Goal: Task Accomplishment & Management: Manage account settings

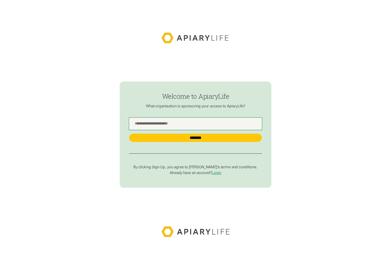
click at [186, 128] on Name "find-employer" at bounding box center [195, 124] width 133 height 12
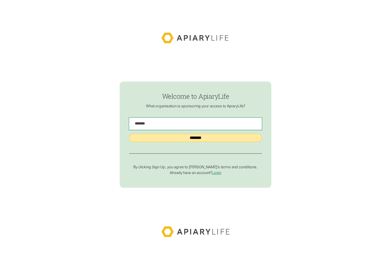
type Name "*******"
click at [218, 138] on input "********" at bounding box center [195, 138] width 133 height 8
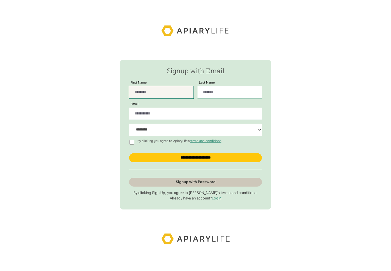
click at [163, 97] on input "First Name" at bounding box center [161, 92] width 64 height 12
type input "****"
type input "******"
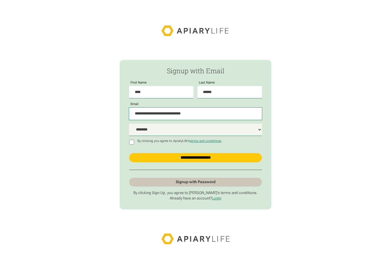
type input "**********"
click at [253, 136] on select "**********" at bounding box center [195, 130] width 133 height 12
select select "***"
click at [228, 162] on input "**********" at bounding box center [195, 157] width 133 height 9
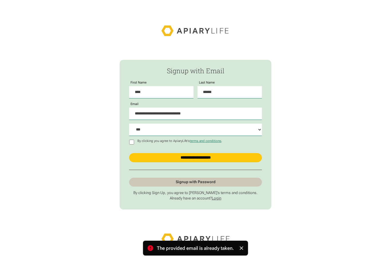
click at [219, 200] on link "Login" at bounding box center [216, 198] width 9 height 4
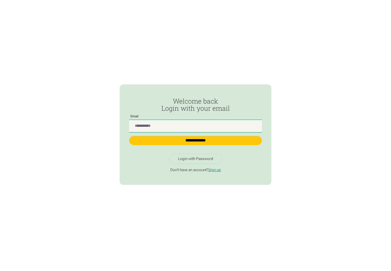
click at [226, 128] on input "Passwordless Login" at bounding box center [195, 126] width 133 height 12
click at [200, 161] on div "Login with Password" at bounding box center [195, 159] width 35 height 5
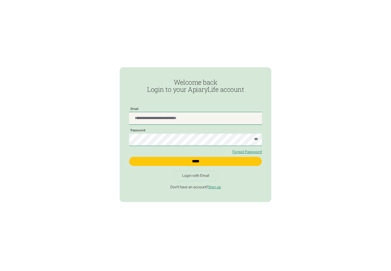
click at [213, 123] on input "Login" at bounding box center [195, 118] width 133 height 12
type input "**********"
click at [256, 142] on button "Login" at bounding box center [255, 137] width 11 height 18
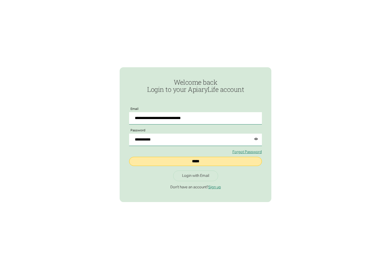
click at [214, 166] on input "*****" at bounding box center [195, 161] width 133 height 9
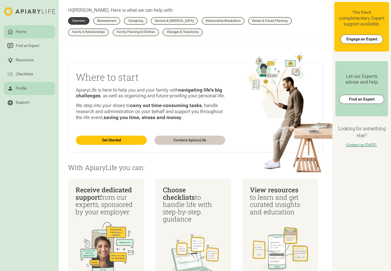
click at [16, 89] on div "Profile" at bounding box center [21, 89] width 13 height 6
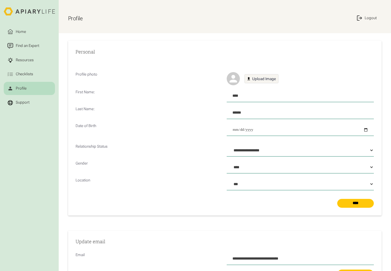
select select "**********"
select select "****"
select select "***"
click at [15, 60] on div "Resources" at bounding box center [25, 60] width 20 height 6
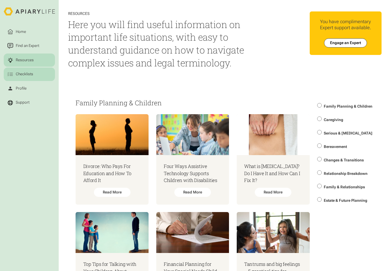
click at [15, 73] on div "Checklists" at bounding box center [24, 75] width 19 height 6
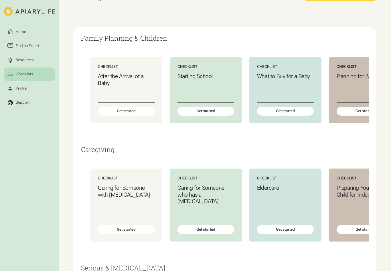
scroll to position [62, 0]
click at [106, 111] on div "Get started" at bounding box center [126, 111] width 57 height 9
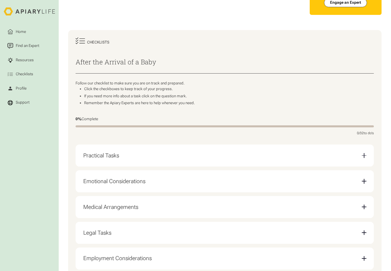
scroll to position [38, 0]
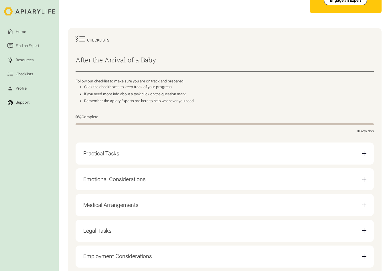
click at [88, 147] on div "Practical Tasks" at bounding box center [224, 154] width 283 height 14
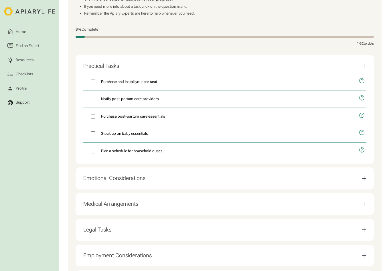
scroll to position [126, 0]
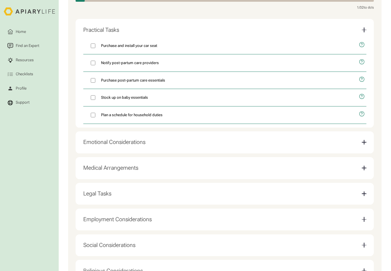
click at [87, 142] on div "Emotional Considerations" at bounding box center [114, 142] width 62 height 7
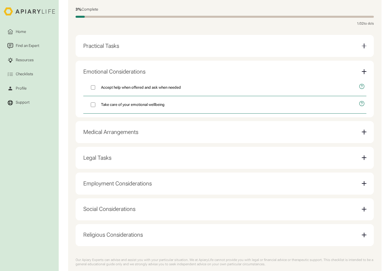
scroll to position [144, 0]
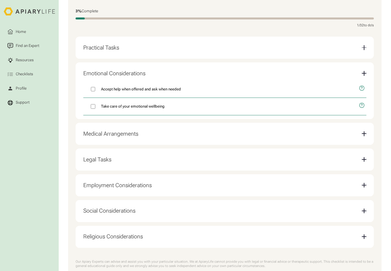
click at [86, 131] on div "Medical Arrangements" at bounding box center [110, 134] width 55 height 7
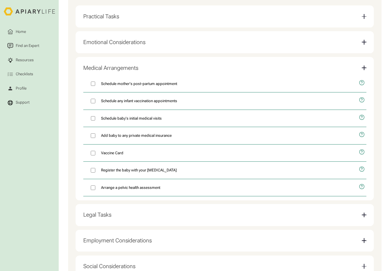
scroll to position [178, 0]
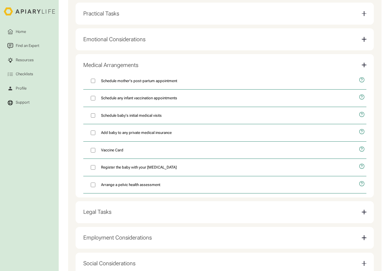
click at [85, 209] on div "Legal Tasks" at bounding box center [97, 212] width 28 height 7
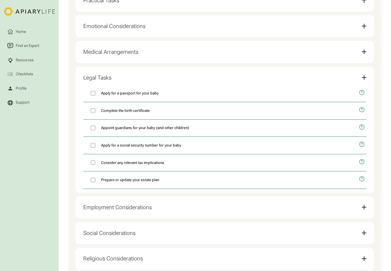
scroll to position [194, 0]
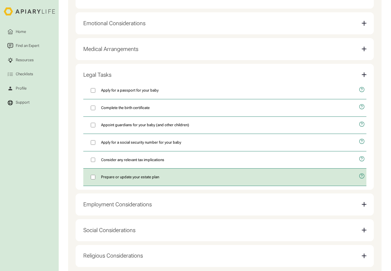
click at [362, 171] on icon "open modal" at bounding box center [362, 176] width 6 height 15
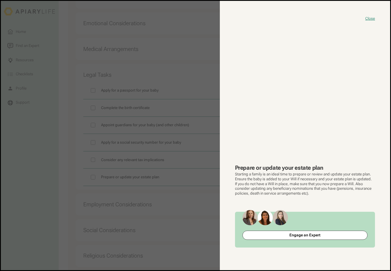
click at [17, 235] on button "close modal" at bounding box center [195, 135] width 389 height 269
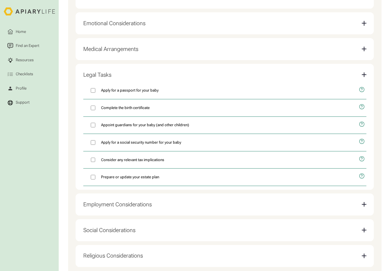
click at [88, 201] on div "Employment Considerations" at bounding box center [117, 204] width 68 height 7
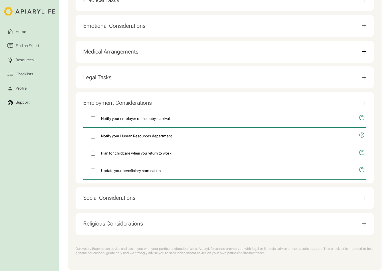
click at [85, 195] on div "Social Considerations" at bounding box center [109, 198] width 52 height 7
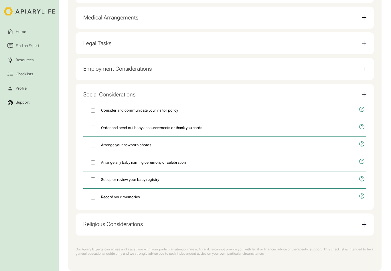
scroll to position [226, 0]
click at [33, 227] on nav "Home Find an Expert Resources Checklists Profile Support" at bounding box center [29, 141] width 51 height 248
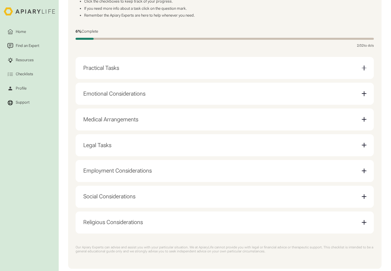
click at [90, 195] on div "Social Considerations" at bounding box center [109, 196] width 52 height 7
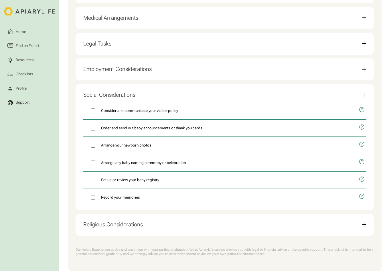
click at [90, 221] on div "Religious Considerations" at bounding box center [113, 224] width 60 height 7
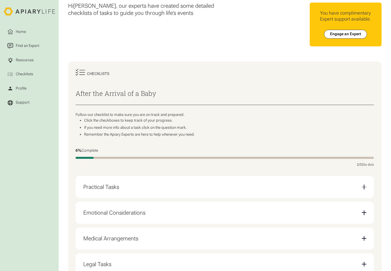
scroll to position [0, 0]
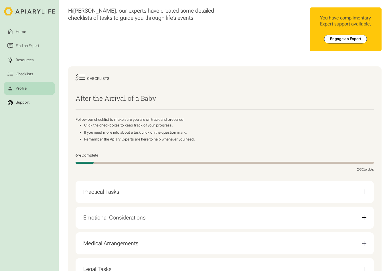
click at [16, 87] on div "Profile" at bounding box center [21, 89] width 13 height 6
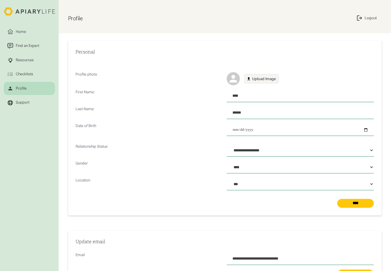
select select "**********"
select select "****"
select select "***"
click at [16, 78] on link "Checklists" at bounding box center [29, 74] width 51 height 13
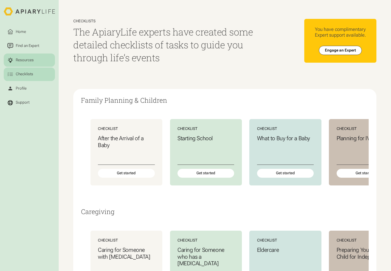
click at [19, 63] on link "Resources" at bounding box center [29, 60] width 51 height 13
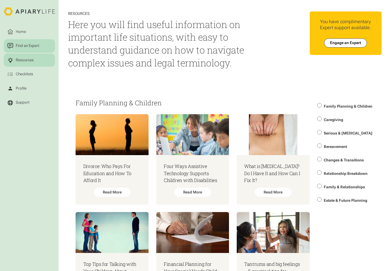
click at [16, 46] on div "Find an Expert" at bounding box center [27, 46] width 25 height 6
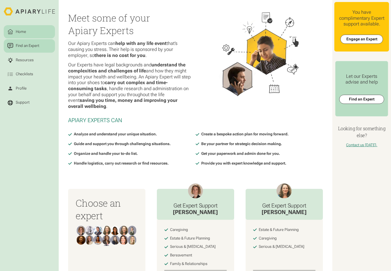
click at [14, 32] on div at bounding box center [10, 32] width 7 height 6
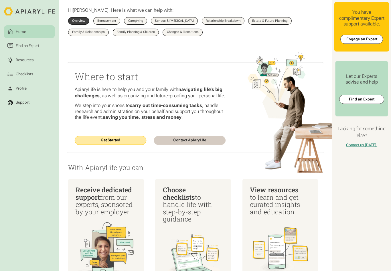
click at [118, 140] on link "Get Started" at bounding box center [111, 140] width 72 height 9
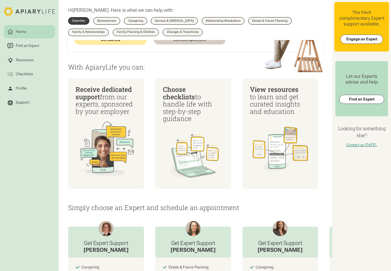
scroll to position [100, 0]
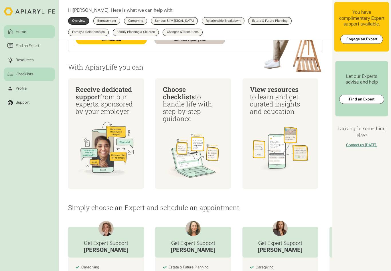
click at [31, 74] on div "Checklists" at bounding box center [24, 75] width 19 height 6
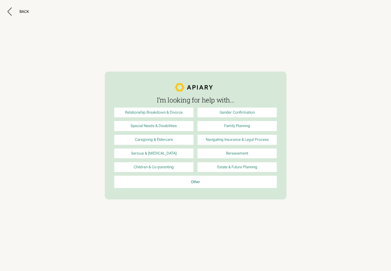
click at [253, 125] on link "Family Planning" at bounding box center [238, 126] width 80 height 10
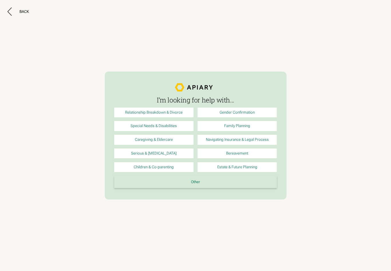
click at [212, 184] on link "Other" at bounding box center [195, 182] width 163 height 12
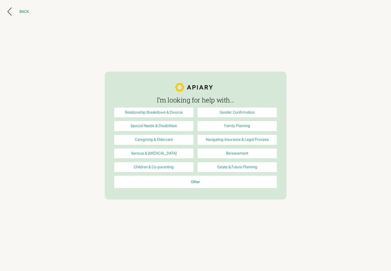
click at [12, 15] on button "Back" at bounding box center [17, 11] width 21 height 8
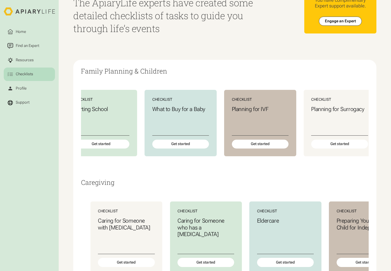
scroll to position [0, 103]
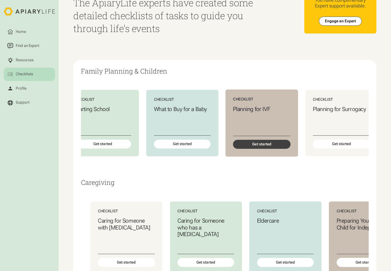
click at [266, 142] on div "Get started" at bounding box center [261, 144] width 57 height 9
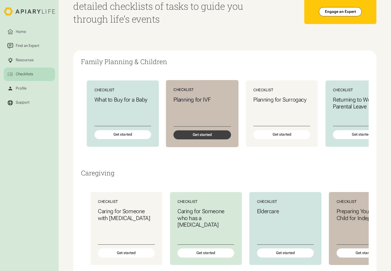
scroll to position [0, 163]
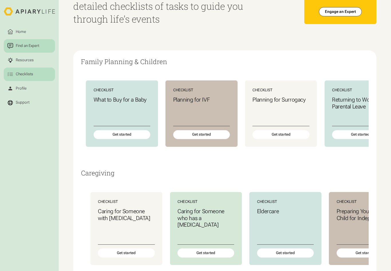
click at [39, 48] on div "Find an Expert" at bounding box center [27, 46] width 25 height 6
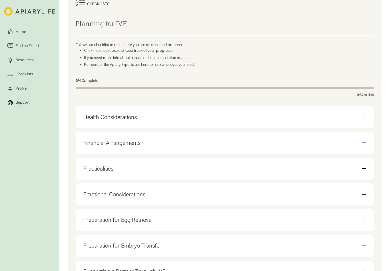
scroll to position [84, 0]
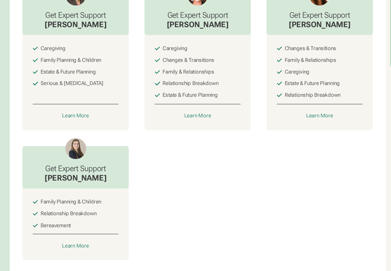
scroll to position [240, 0]
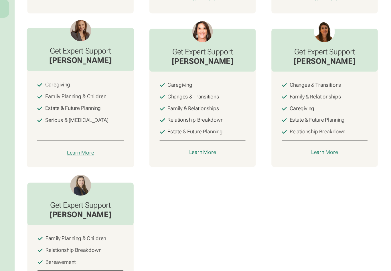
click at [97, 149] on div "Learn More" at bounding box center [107, 151] width 20 height 5
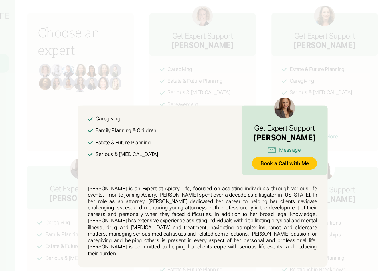
scroll to position [0, 0]
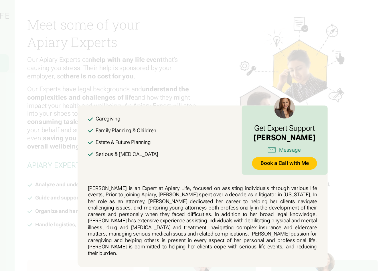
click at [262, 121] on button at bounding box center [195, 135] width 391 height 271
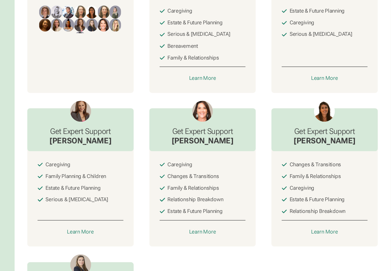
scroll to position [172, 0]
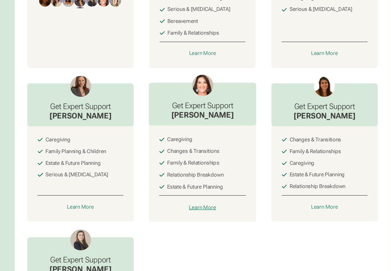
click at [186, 216] on div "Learn More" at bounding box center [196, 218] width 20 height 5
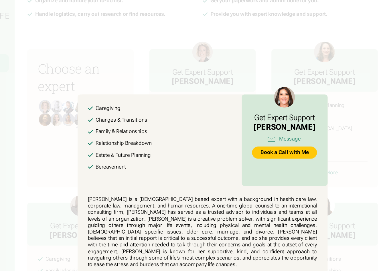
scroll to position [0, 0]
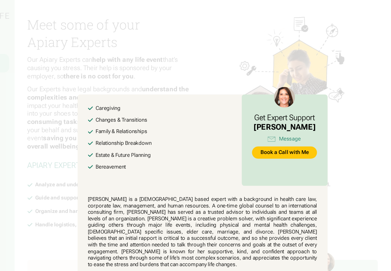
click at [265, 159] on button at bounding box center [195, 135] width 391 height 271
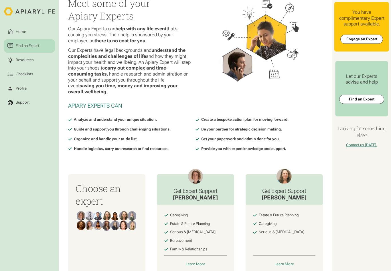
scroll to position [14, 0]
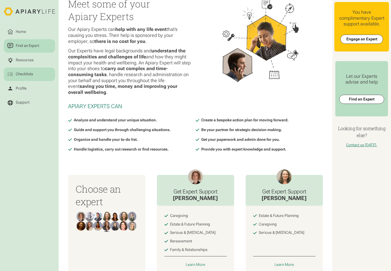
click at [31, 75] on div "Checklists" at bounding box center [24, 75] width 19 height 6
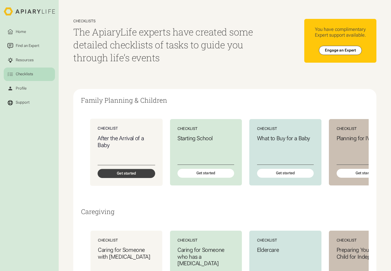
click at [129, 169] on div "Get started" at bounding box center [126, 173] width 57 height 9
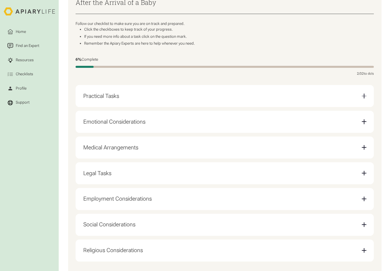
scroll to position [96, 0]
click at [359, 98] on div "Practical Tasks" at bounding box center [224, 96] width 283 height 14
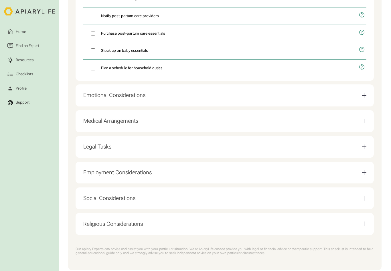
scroll to position [209, 0]
click at [356, 144] on div "Legal Tasks" at bounding box center [224, 147] width 283 height 14
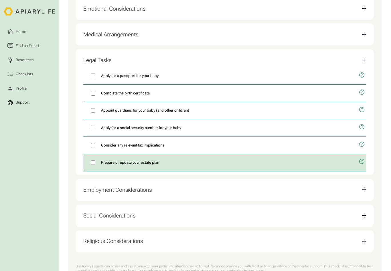
click at [361, 157] on icon "open modal" at bounding box center [362, 161] width 6 height 15
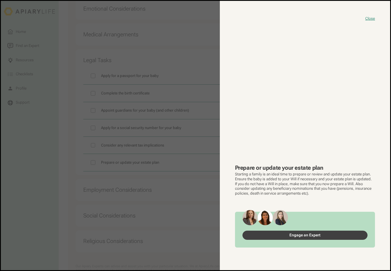
click at [337, 240] on link "Engage an Expert" at bounding box center [304, 235] width 125 height 9
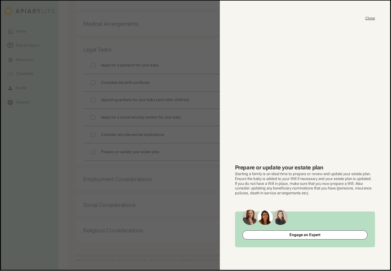
click at [372, 19] on button "Close" at bounding box center [370, 18] width 10 height 5
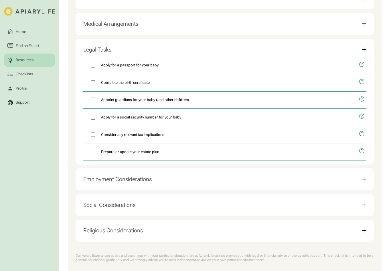
click at [30, 61] on div "Resources" at bounding box center [25, 60] width 20 height 6
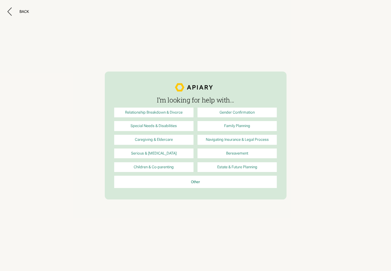
click at [255, 167] on link "Estate & Future Planning" at bounding box center [238, 167] width 80 height 10
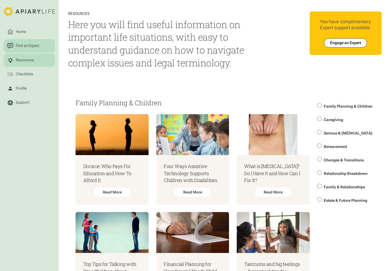
click at [31, 44] on div "Find an Expert" at bounding box center [27, 46] width 25 height 6
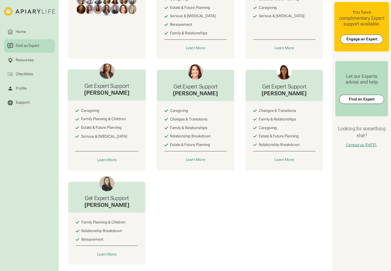
scroll to position [230, 0]
click at [246, 59] on div "Caregiving Family Planning & Children Estate & Future Planning Serious & Termin…" at bounding box center [284, 23] width 77 height 69
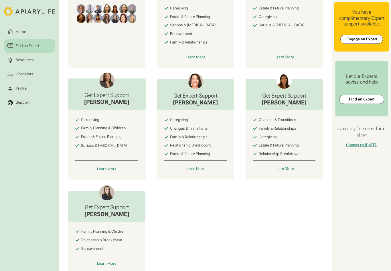
scroll to position [221, 0]
click at [222, 225] on div "Choose an expert Get Expert Support Angela Caregiving Estate & Future Planning …" at bounding box center [195, 121] width 255 height 307
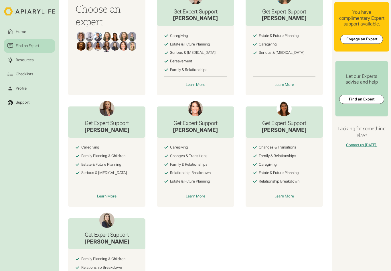
scroll to position [194, 0]
click at [106, 195] on div "Learn More" at bounding box center [107, 197] width 20 height 5
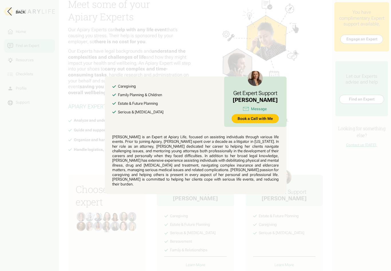
scroll to position [0, 0]
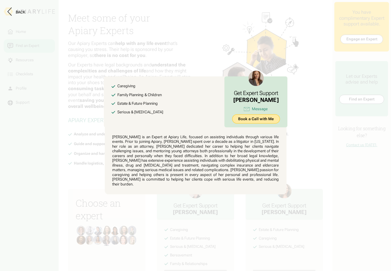
click at [263, 124] on link "Book a Call with Me" at bounding box center [256, 119] width 48 height 9
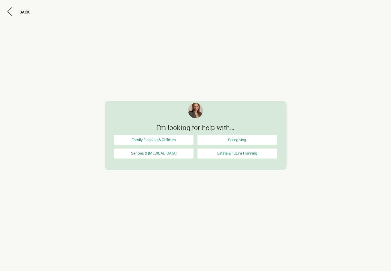
click at [175, 140] on link "Family Planning & Children" at bounding box center [154, 140] width 80 height 10
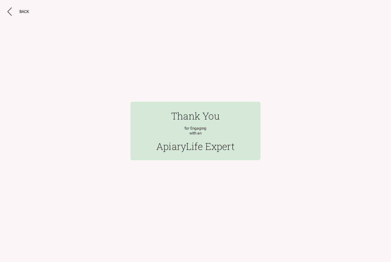
click at [201, 130] on div "for Engaging with an" at bounding box center [196, 130] width 22 height 9
click at [199, 115] on h2 "Thank You" at bounding box center [195, 115] width 49 height 13
click at [19, 11] on button "Back" at bounding box center [17, 11] width 21 height 8
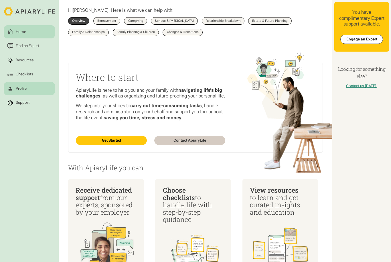
click at [14, 89] on div at bounding box center [10, 89] width 7 height 6
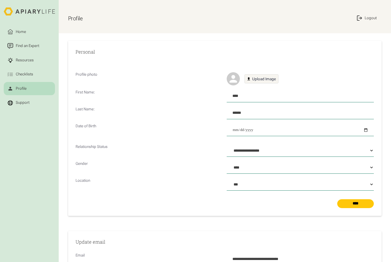
select select "**********"
select select "****"
select select "***"
click at [23, 105] on div "Support" at bounding box center [23, 103] width 16 height 6
click at [16, 87] on div "Profile" at bounding box center [21, 89] width 13 height 6
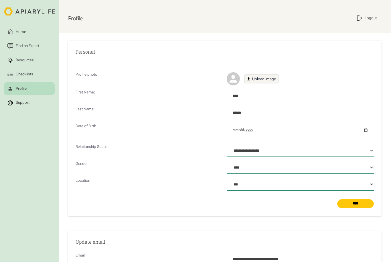
select select "**********"
select select "****"
select select "***"
click at [19, 102] on div "Support" at bounding box center [23, 103] width 16 height 6
click at [19, 100] on link "Support" at bounding box center [29, 102] width 51 height 13
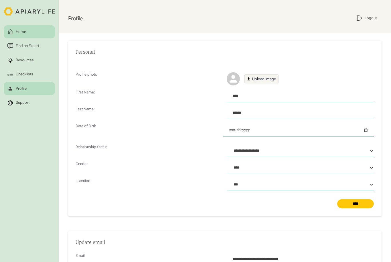
click at [20, 33] on div "Home" at bounding box center [21, 32] width 12 height 6
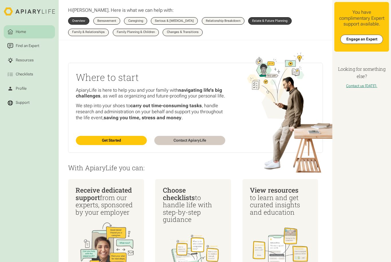
click at [275, 21] on div "Estate & Future Planning" at bounding box center [269, 20] width 35 height 3
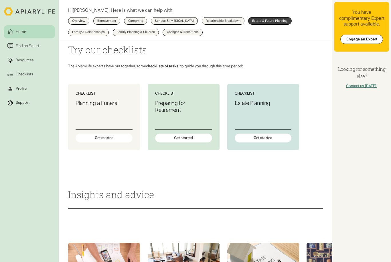
scroll to position [208, 0]
click at [276, 134] on div "Get started" at bounding box center [262, 138] width 57 height 9
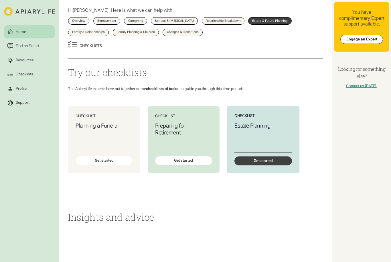
scroll to position [186, 0]
click at [132, 29] on link "Family Planning & Children" at bounding box center [136, 32] width 46 height 7
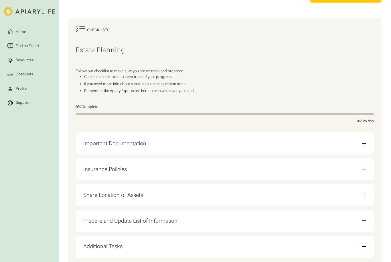
scroll to position [49, 0]
click at [308, 142] on div "Important Documentation" at bounding box center [224, 143] width 283 height 14
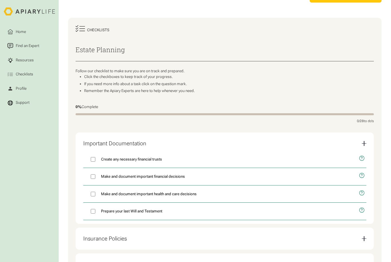
click at [313, 139] on div "Important Documentation" at bounding box center [224, 143] width 283 height 14
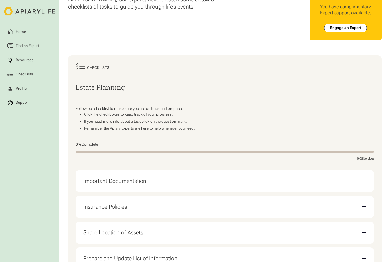
scroll to position [0, 0]
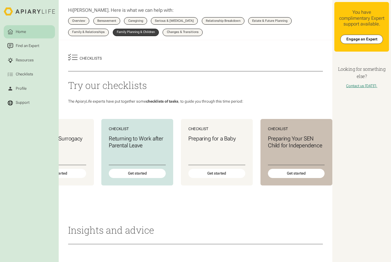
scroll to position [0, 364]
click at [220, 170] on div "Get started" at bounding box center [216, 173] width 57 height 9
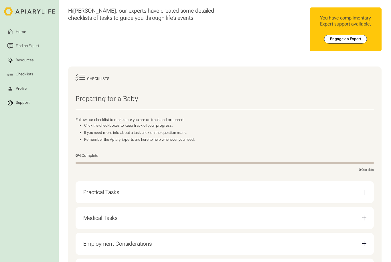
click at [296, 190] on div "Practical Tasks" at bounding box center [224, 192] width 283 height 14
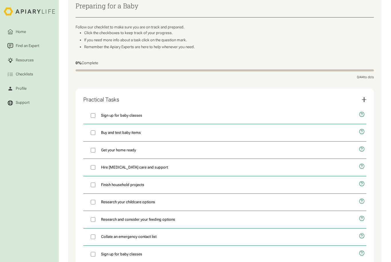
scroll to position [92, 0]
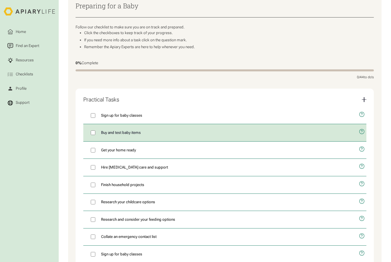
click at [226, 129] on label "Buy and test baby items" at bounding box center [219, 132] width 272 height 17
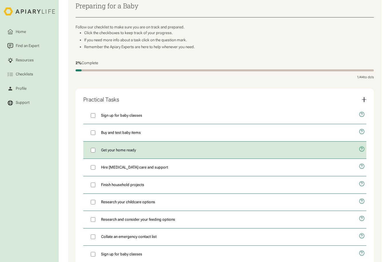
click at [243, 147] on label "Get your home ready" at bounding box center [219, 149] width 272 height 17
click at [365, 145] on button "open modal" at bounding box center [360, 148] width 11 height 15
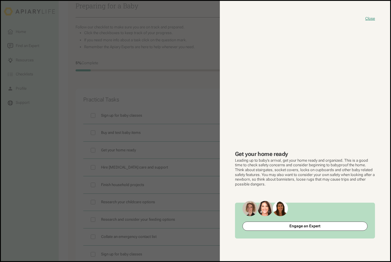
click at [200, 226] on button "close modal" at bounding box center [195, 131] width 389 height 260
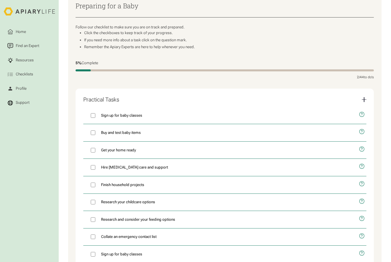
click at [35, 209] on nav "Home Find an Expert Resources Checklists Profile Support" at bounding box center [29, 136] width 51 height 238
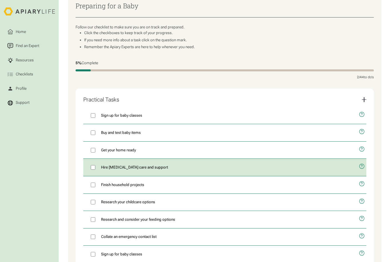
click at [365, 163] on icon "open modal" at bounding box center [362, 166] width 6 height 15
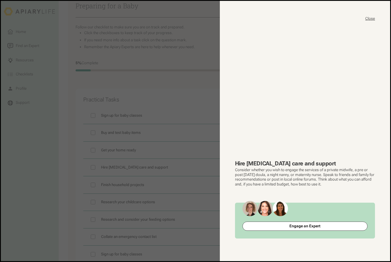
click at [371, 19] on button "Close" at bounding box center [370, 18] width 10 height 5
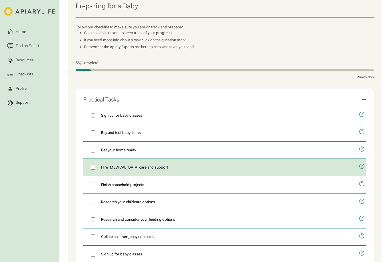
click at [268, 165] on label "Hire postpartum care and support" at bounding box center [219, 167] width 272 height 17
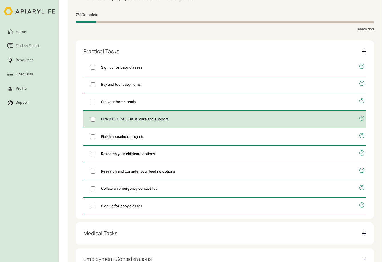
scroll to position [141, 0]
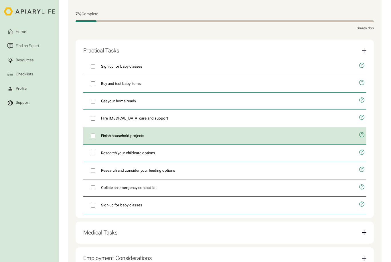
click at [362, 133] on icon "open modal" at bounding box center [362, 134] width 6 height 15
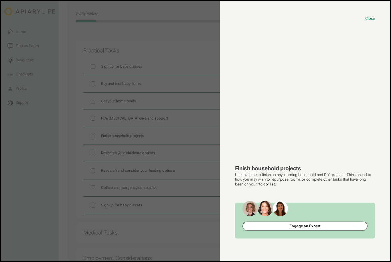
click at [105, 179] on button "close modal" at bounding box center [195, 131] width 389 height 260
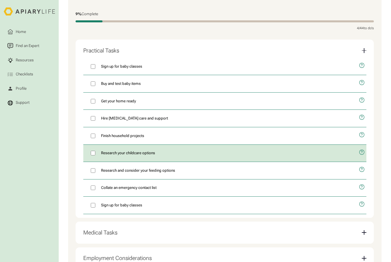
click at [364, 151] on icon "open modal" at bounding box center [362, 152] width 6 height 15
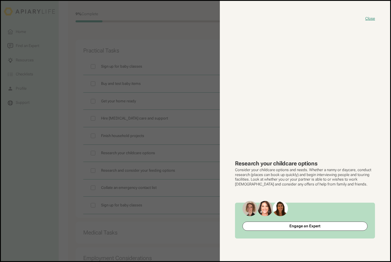
click at [162, 213] on button "close modal" at bounding box center [195, 131] width 389 height 260
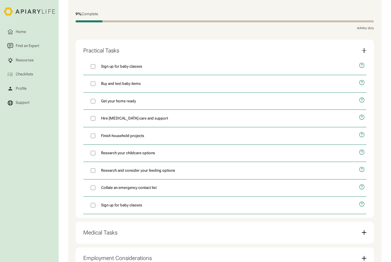
click at [362, 164] on icon "open modal" at bounding box center [362, 169] width 6 height 15
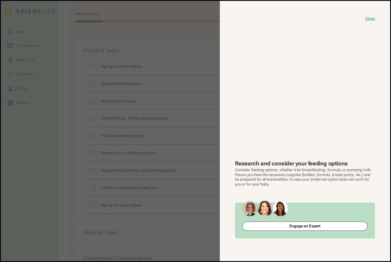
click at [115, 204] on button "close modal" at bounding box center [195, 131] width 389 height 260
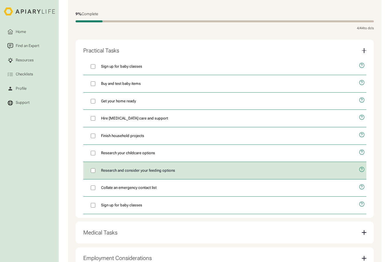
click at [91, 168] on label "Research and consider your feeding options" at bounding box center [219, 170] width 272 height 17
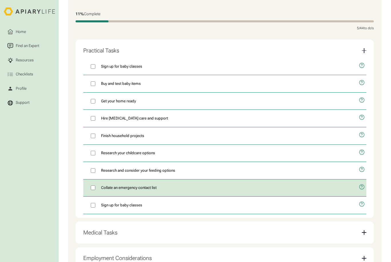
click at [364, 184] on icon "open modal" at bounding box center [361, 186] width 5 height 5
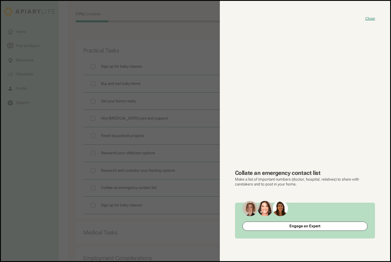
click at [131, 214] on button "close modal" at bounding box center [195, 131] width 389 height 260
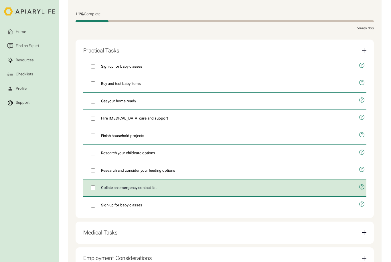
click at [89, 182] on label "Collate an emergency contact list" at bounding box center [219, 187] width 272 height 17
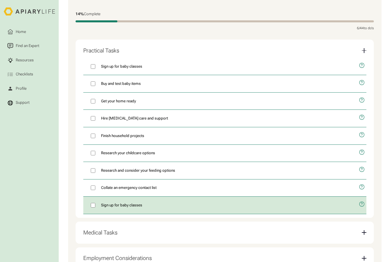
click at [366, 200] on button "open modal" at bounding box center [360, 203] width 11 height 15
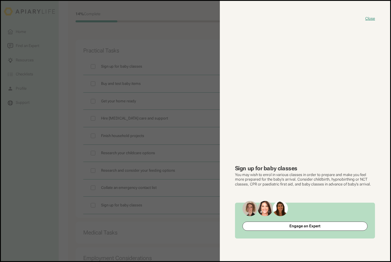
click at [135, 218] on button "close modal" at bounding box center [195, 131] width 389 height 260
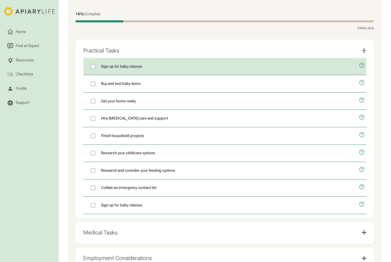
click at [134, 66] on span "Sign up for baby classes" at bounding box center [121, 67] width 41 height 6
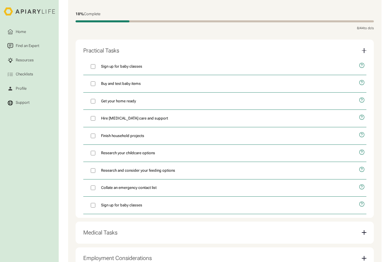
click at [326, 49] on div "Practical Tasks" at bounding box center [224, 51] width 283 height 14
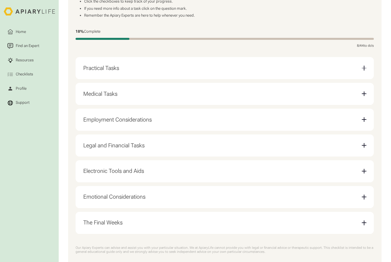
click at [354, 96] on div "Medical Tasks" at bounding box center [224, 94] width 283 height 14
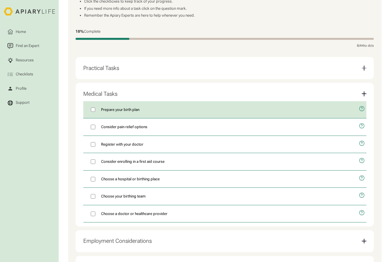
click at [366, 107] on button "open modal" at bounding box center [360, 108] width 11 height 15
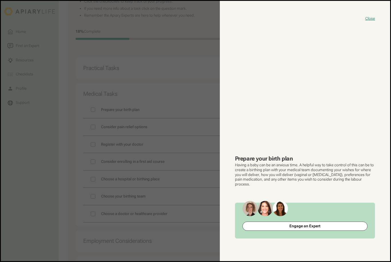
click at [172, 221] on button "close modal" at bounding box center [195, 131] width 389 height 260
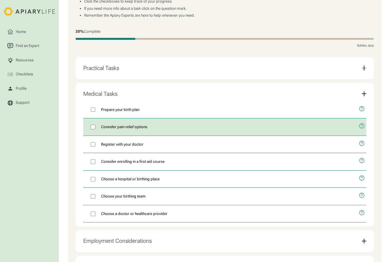
click at [364, 125] on icon "open modal" at bounding box center [362, 126] width 6 height 15
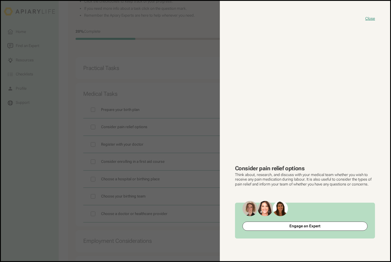
click at [137, 220] on button "close modal" at bounding box center [195, 131] width 389 height 260
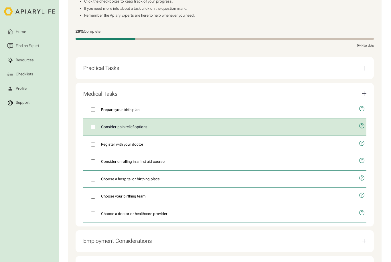
click at [97, 122] on label "Consider pain relief options" at bounding box center [219, 126] width 272 height 17
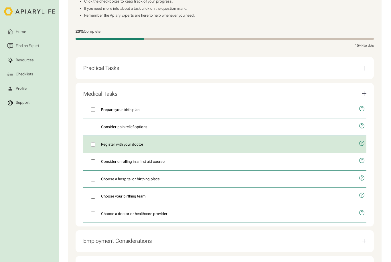
click at [365, 143] on icon "open modal" at bounding box center [362, 143] width 6 height 15
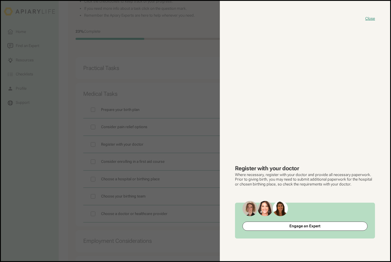
click at [116, 226] on button "close modal" at bounding box center [195, 131] width 389 height 260
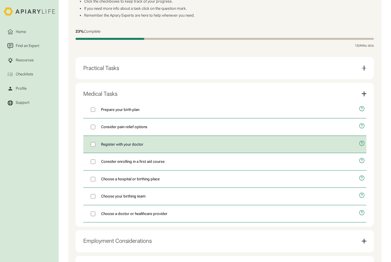
click at [98, 138] on label "Register with your doctor" at bounding box center [219, 144] width 272 height 17
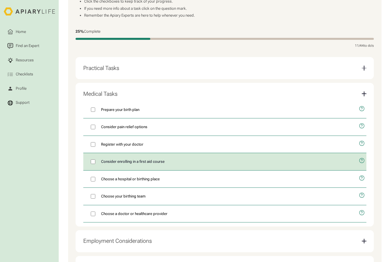
click at [131, 159] on span "Consider enrolling in a first aid course" at bounding box center [133, 162] width 64 height 6
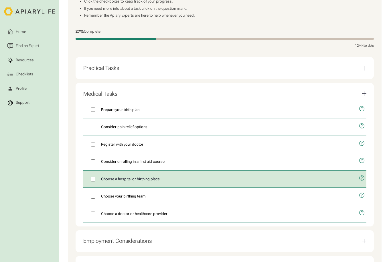
click at [154, 176] on span "Choose a hospital or birthing place" at bounding box center [130, 179] width 59 height 6
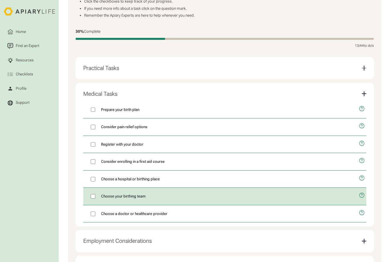
click at [150, 192] on label "Choose your birthing team" at bounding box center [219, 196] width 272 height 17
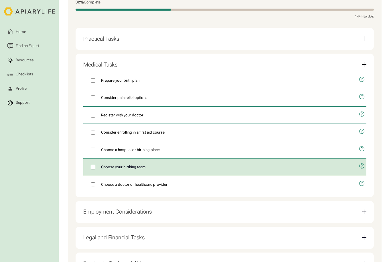
scroll to position [155, 0]
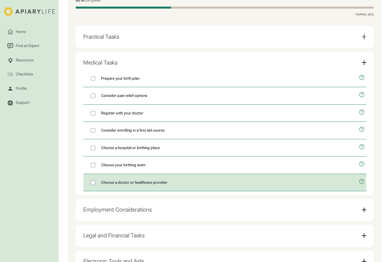
click at [149, 179] on span "Choose a doctor or healthcare provider" at bounding box center [134, 182] width 66 height 6
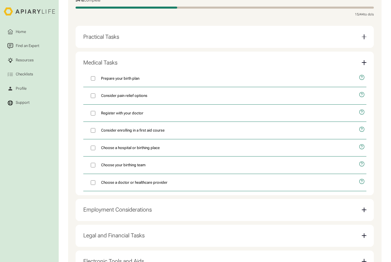
click at [360, 61] on div "Medical Tasks" at bounding box center [224, 63] width 283 height 14
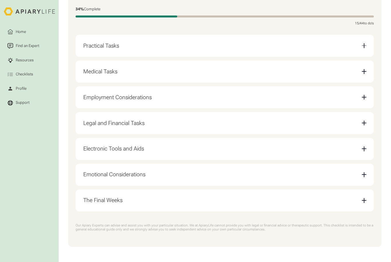
scroll to position [124, 0]
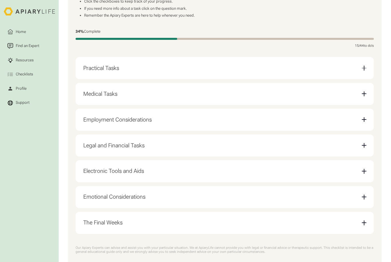
click at [234, 119] on div "Employment Considerations" at bounding box center [224, 119] width 283 height 14
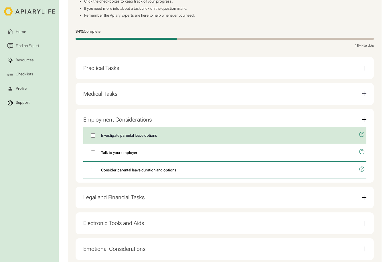
click at [206, 132] on label "Investigate parental leave options" at bounding box center [219, 135] width 272 height 17
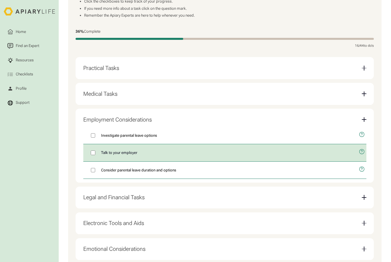
click at [190, 149] on label "Talk to your employer" at bounding box center [219, 152] width 272 height 17
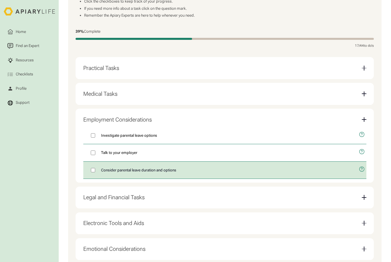
click at [190, 167] on label "Consider parental leave duration and options" at bounding box center [219, 169] width 272 height 17
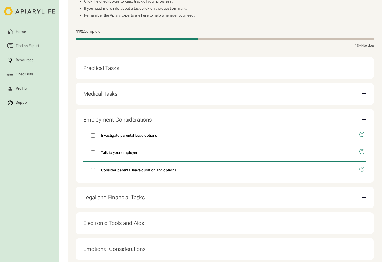
click at [221, 118] on div "Employment Considerations" at bounding box center [224, 119] width 283 height 14
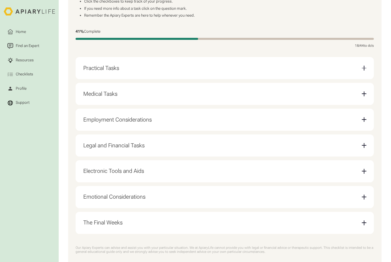
click at [192, 145] on div "Legal and Financial Tasks" at bounding box center [224, 145] width 283 height 14
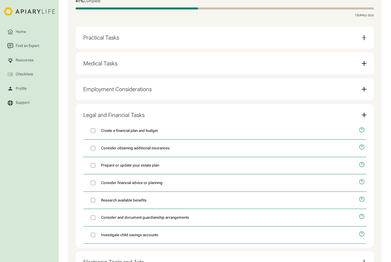
scroll to position [154, 0]
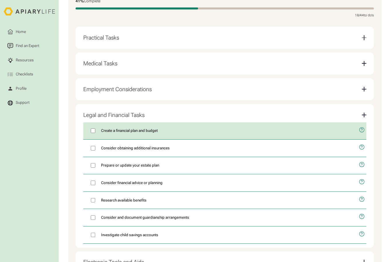
click at [358, 129] on button "open modal" at bounding box center [360, 129] width 11 height 15
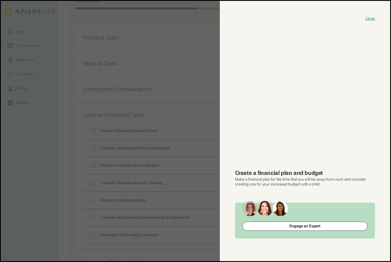
click at [113, 196] on button "close modal" at bounding box center [195, 131] width 389 height 260
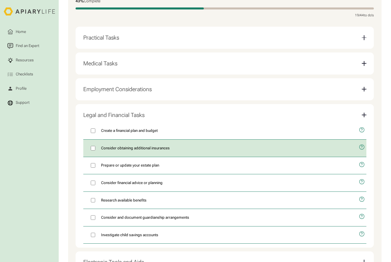
click at [361, 146] on icon "open modal" at bounding box center [362, 147] width 6 height 15
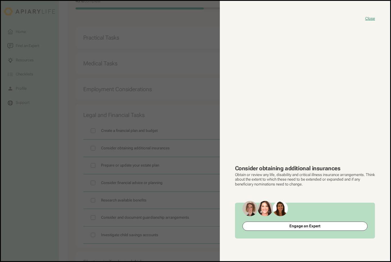
click at [148, 206] on button "close modal" at bounding box center [195, 131] width 389 height 260
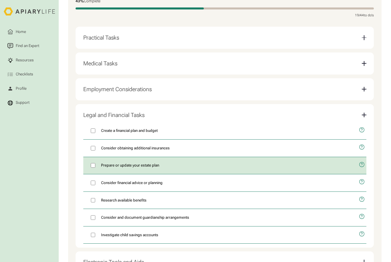
click at [359, 163] on icon "open modal" at bounding box center [362, 164] width 6 height 15
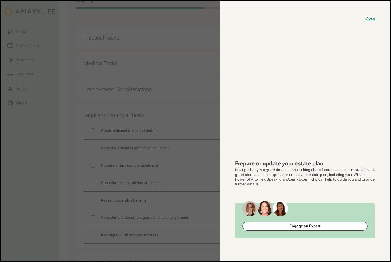
click at [148, 212] on button "close modal" at bounding box center [195, 131] width 389 height 260
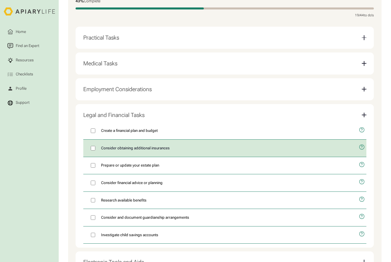
click at [88, 147] on label "Consider obtaining additional insurances" at bounding box center [219, 147] width 272 height 17
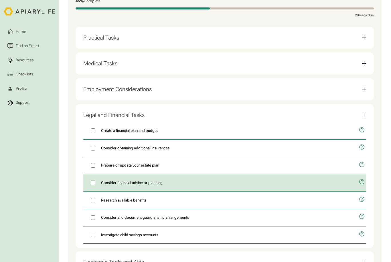
click at [364, 179] on icon "open modal" at bounding box center [362, 181] width 6 height 15
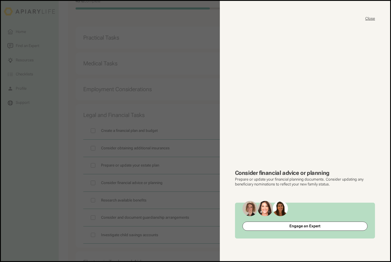
click at [370, 19] on button "Close" at bounding box center [370, 18] width 10 height 5
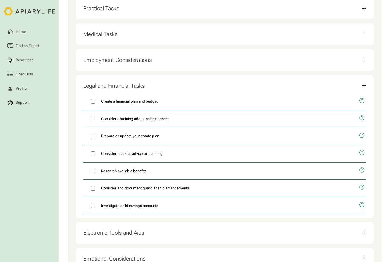
scroll to position [191, 0]
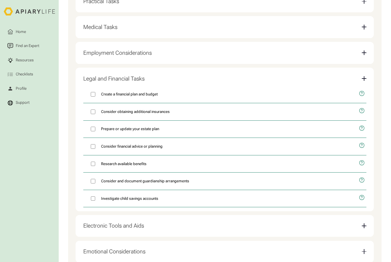
click at [371, 160] on div "Legal and Financial Tasks Create a financial plan and budget Consider obtaining…" at bounding box center [225, 139] width 298 height 143
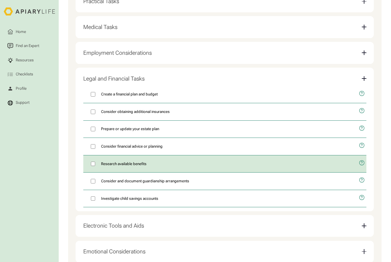
click at [360, 158] on icon "open modal" at bounding box center [362, 162] width 6 height 15
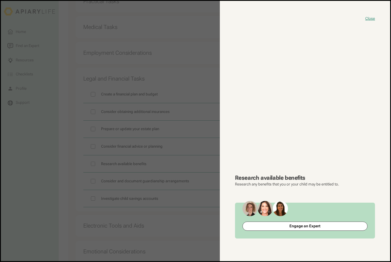
click at [171, 210] on button "close modal" at bounding box center [195, 131] width 389 height 260
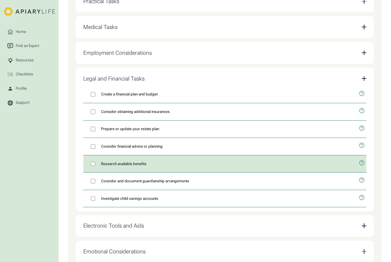
click at [88, 161] on label "Research available benefits" at bounding box center [219, 163] width 272 height 17
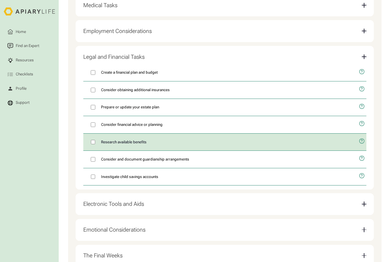
scroll to position [219, 0]
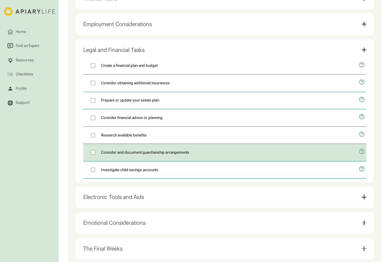
click at [359, 150] on icon "open modal" at bounding box center [362, 151] width 6 height 15
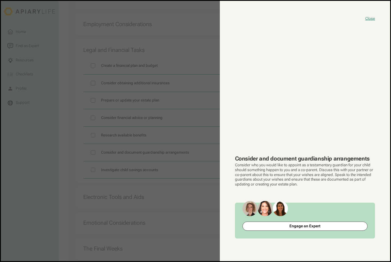
click at [186, 220] on button "close modal" at bounding box center [195, 131] width 389 height 260
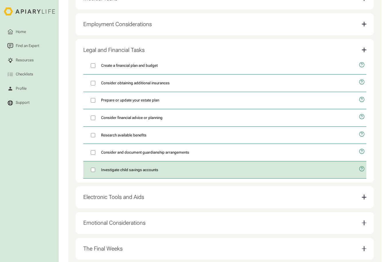
click at [362, 161] on icon "open modal" at bounding box center [362, 168] width 6 height 15
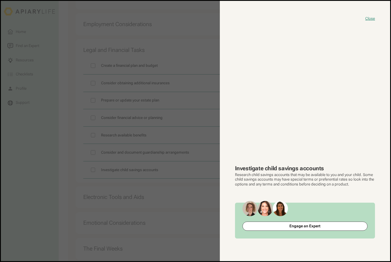
click at [175, 207] on button "close modal" at bounding box center [195, 131] width 389 height 260
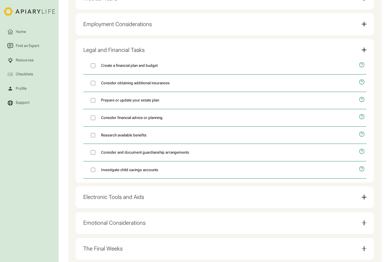
click at [271, 190] on div "Electronic Tools and Aids" at bounding box center [224, 197] width 283 height 14
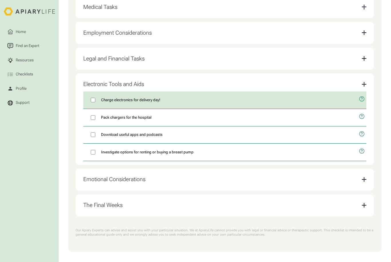
click at [361, 98] on icon "open modal" at bounding box center [361, 99] width 1 height 3
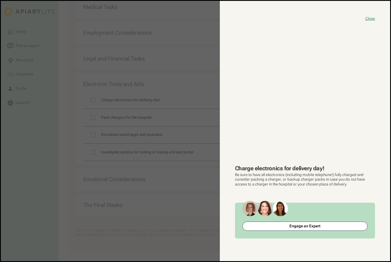
click at [186, 199] on button "close modal" at bounding box center [195, 131] width 389 height 260
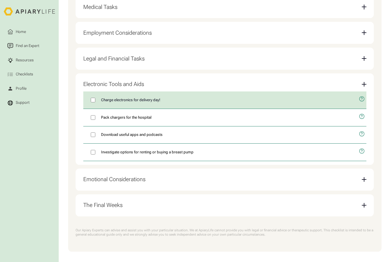
click at [100, 99] on label "Charge electronics for delivery day!" at bounding box center [219, 99] width 272 height 17
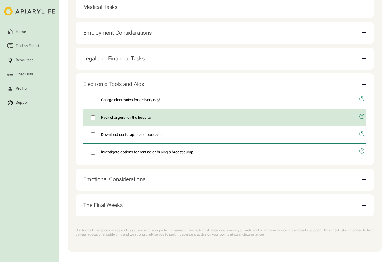
click at [366, 115] on button "open modal" at bounding box center [360, 116] width 11 height 15
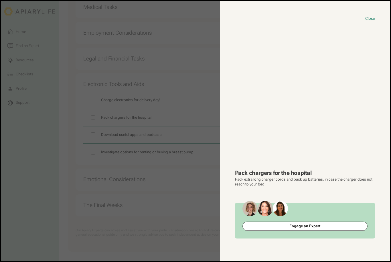
click at [72, 163] on button "close modal" at bounding box center [195, 131] width 389 height 260
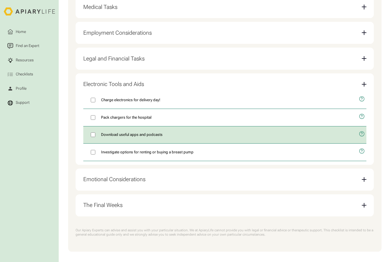
click at [365, 131] on icon "open modal" at bounding box center [362, 134] width 6 height 15
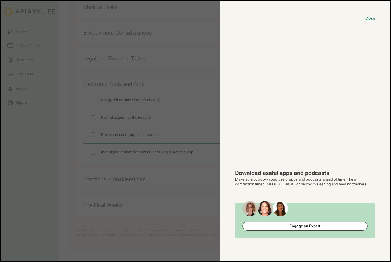
click at [121, 208] on button "close modal" at bounding box center [195, 131] width 389 height 260
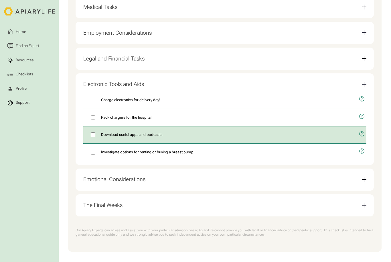
click at [358, 131] on button "open modal" at bounding box center [360, 133] width 11 height 15
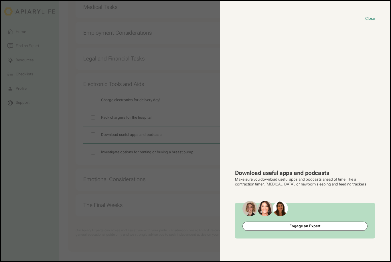
click at [60, 168] on button "close modal" at bounding box center [195, 131] width 389 height 260
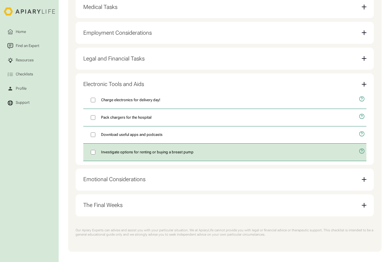
click at [360, 149] on icon "open modal" at bounding box center [362, 151] width 6 height 15
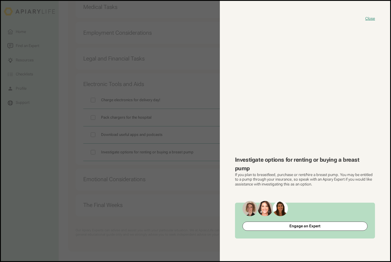
click at [51, 192] on button "close modal" at bounding box center [195, 131] width 389 height 260
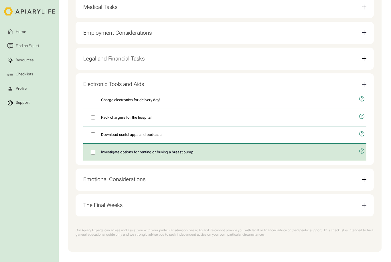
click at [90, 151] on label "Investigate options for renting or buying a breast pump" at bounding box center [219, 151] width 272 height 17
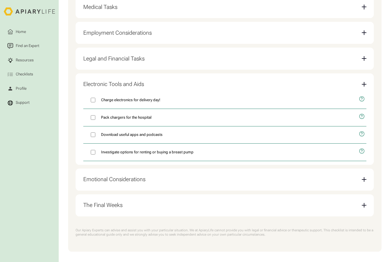
click at [318, 80] on div "Electronic Tools and Aids" at bounding box center [224, 84] width 283 height 14
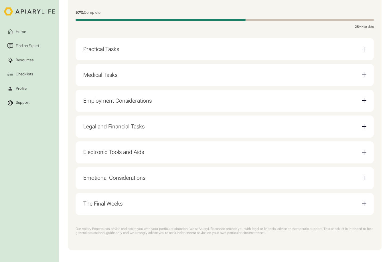
click at [237, 177] on div "Emotional Considerations" at bounding box center [224, 178] width 283 height 14
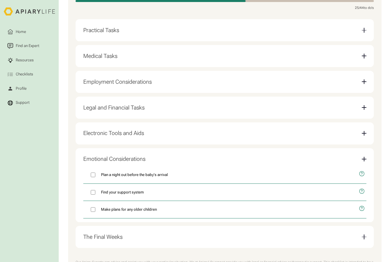
scroll to position [162, 0]
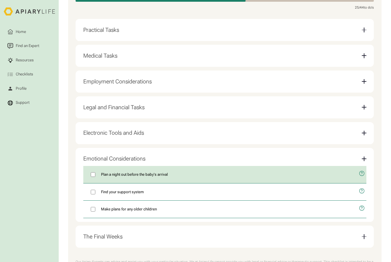
click at [359, 172] on icon "open modal" at bounding box center [362, 173] width 6 height 15
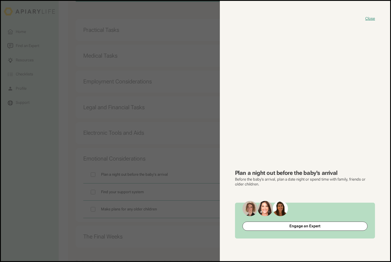
click at [27, 206] on button "close modal" at bounding box center [195, 131] width 389 height 260
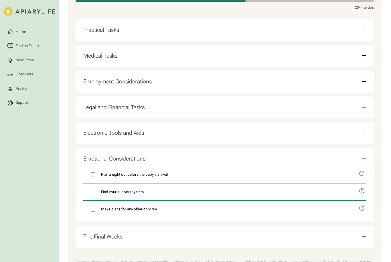
click at [366, 188] on button "open modal" at bounding box center [360, 190] width 11 height 15
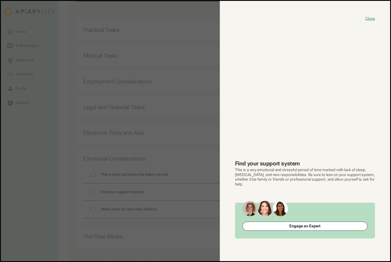
click at [49, 211] on button "close modal" at bounding box center [195, 131] width 389 height 260
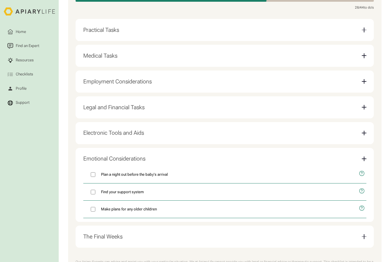
click at [220, 152] on div "Emotional Considerations" at bounding box center [224, 158] width 283 height 14
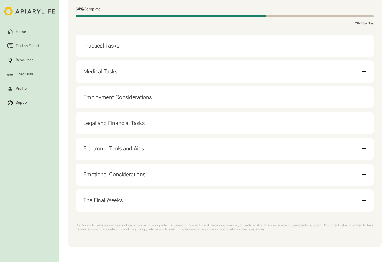
scroll to position [124, 0]
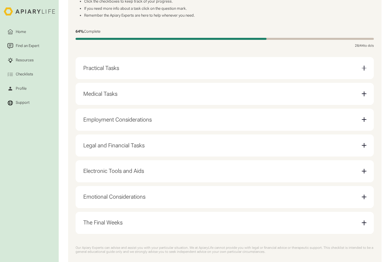
click at [198, 220] on div "The Final Weeks" at bounding box center [224, 222] width 283 height 14
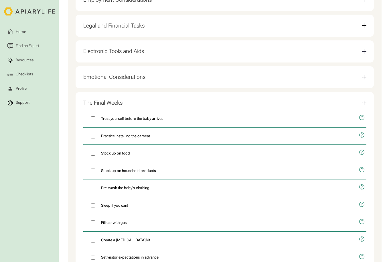
scroll to position [244, 0]
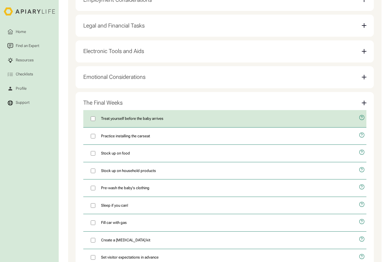
click at [365, 114] on icon "open modal" at bounding box center [362, 117] width 6 height 15
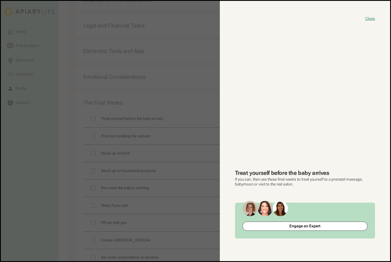
click at [36, 182] on button "close modal" at bounding box center [195, 131] width 389 height 260
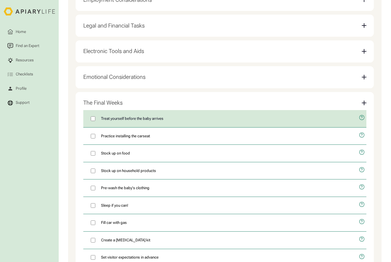
click at [92, 118] on label "Treat yourself before the baby arrives" at bounding box center [219, 118] width 272 height 17
click at [364, 147] on icon "open modal" at bounding box center [362, 152] width 6 height 15
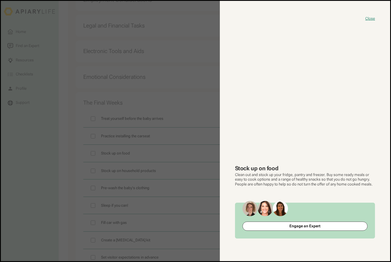
click at [41, 201] on button "close modal" at bounding box center [195, 131] width 389 height 260
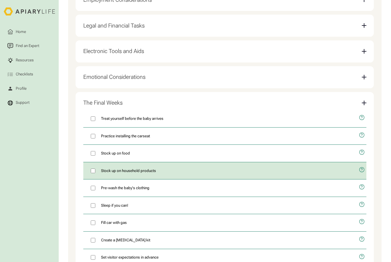
click at [365, 166] on icon "open modal" at bounding box center [362, 169] width 6 height 15
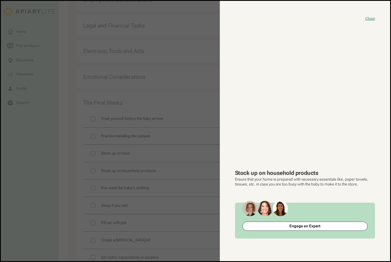
click at [49, 198] on button "close modal" at bounding box center [195, 131] width 389 height 260
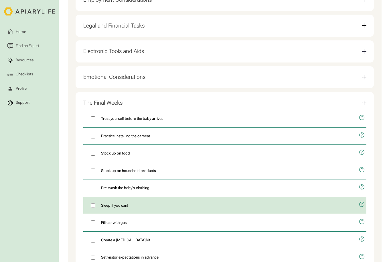
click at [363, 198] on icon "open modal" at bounding box center [362, 204] width 6 height 15
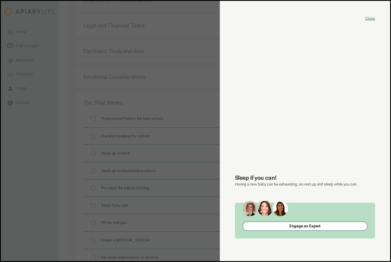
click at [159, 212] on button "close modal" at bounding box center [195, 131] width 389 height 260
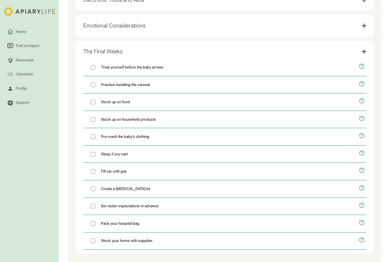
scroll to position [306, 0]
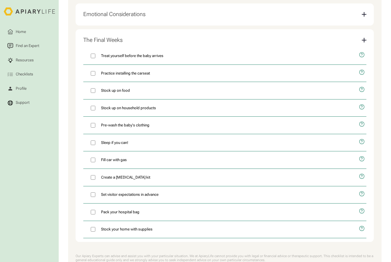
click at [363, 172] on icon "open modal" at bounding box center [362, 176] width 6 height 15
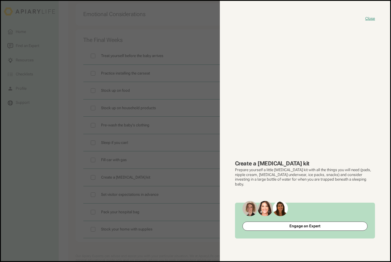
click at [62, 205] on button "close modal" at bounding box center [195, 131] width 389 height 260
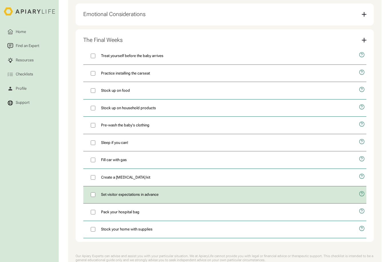
click at [364, 187] on icon "open modal" at bounding box center [362, 193] width 6 height 15
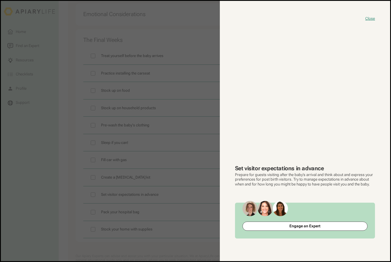
click at [77, 218] on button "close modal" at bounding box center [195, 131] width 389 height 260
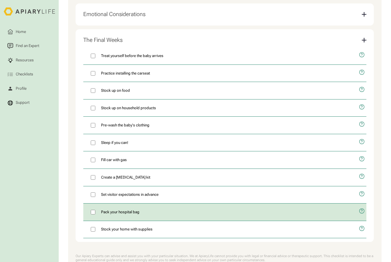
click at [361, 204] on icon "open modal" at bounding box center [362, 211] width 6 height 15
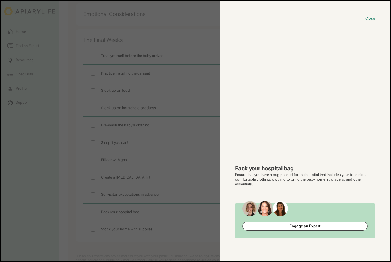
click at [61, 207] on button "close modal" at bounding box center [195, 131] width 389 height 260
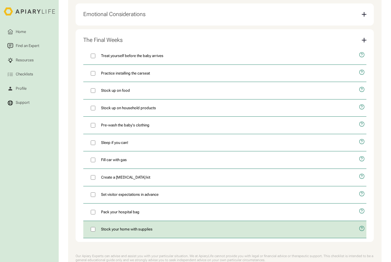
click at [362, 222] on icon "open modal" at bounding box center [362, 228] width 6 height 15
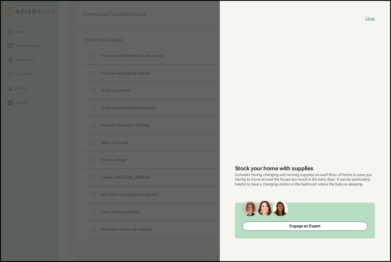
click at [176, 242] on button "close modal" at bounding box center [195, 131] width 389 height 260
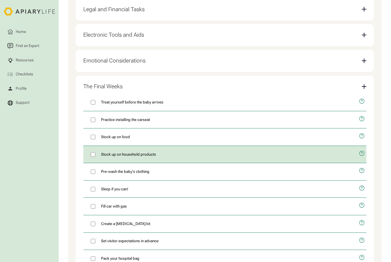
click at [362, 150] on icon "open modal" at bounding box center [362, 153] width 6 height 15
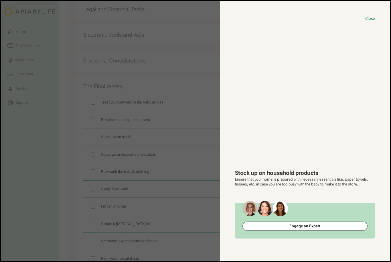
click at [54, 212] on button "close modal" at bounding box center [195, 131] width 389 height 260
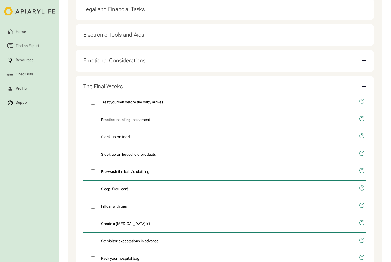
click at [365, 84] on div "Email Form" at bounding box center [364, 86] width 5 height 5
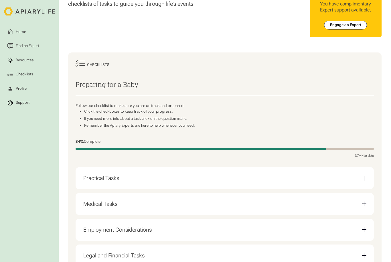
scroll to position [0, 0]
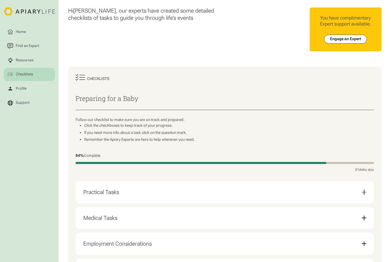
click at [33, 73] on div "Checklists" at bounding box center [24, 75] width 19 height 6
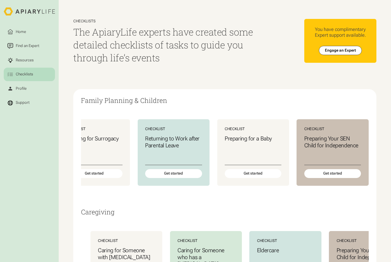
scroll to position [0, 350]
click at [261, 138] on h3 "Preparing for a Baby" at bounding box center [252, 138] width 57 height 7
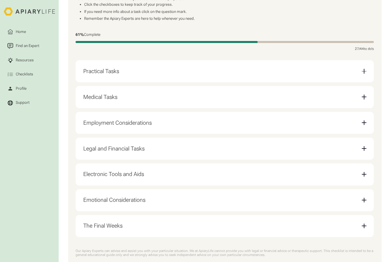
scroll to position [124, 0]
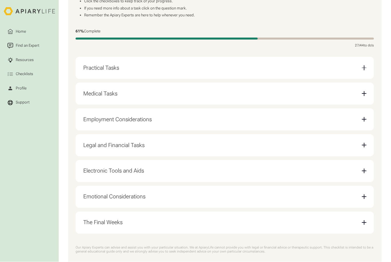
click at [361, 69] on div "Practical Tasks" at bounding box center [224, 68] width 283 height 14
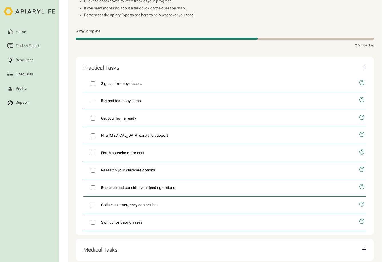
click at [366, 62] on div "Practical Tasks" at bounding box center [224, 68] width 283 height 14
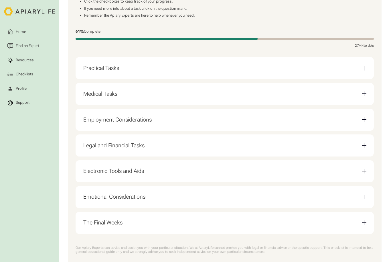
click at [362, 93] on div "Email Form" at bounding box center [364, 93] width 5 height 5
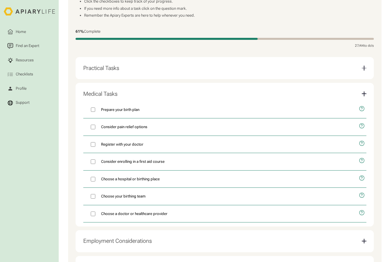
click at [366, 91] on div "Email Form" at bounding box center [364, 93] width 5 height 5
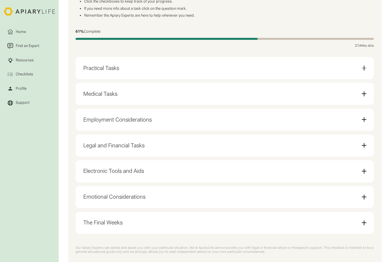
click at [361, 120] on div "Employment Considerations" at bounding box center [224, 119] width 283 height 14
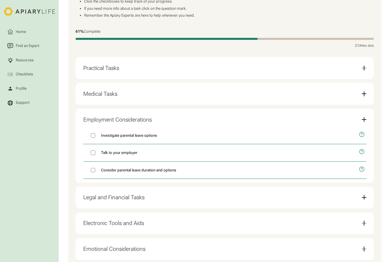
click at [366, 113] on div "Employment Considerations" at bounding box center [224, 119] width 283 height 14
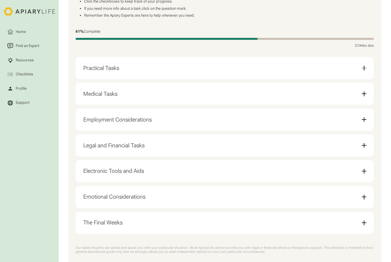
click at [365, 138] on div "Legal and Financial Tasks" at bounding box center [224, 145] width 283 height 14
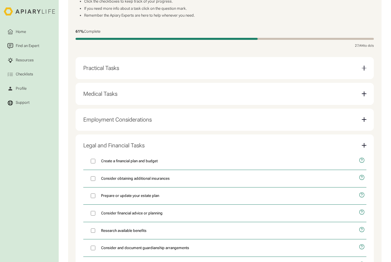
click at [363, 143] on div "Email Form" at bounding box center [364, 145] width 5 height 5
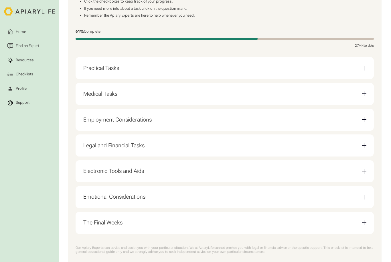
click at [363, 144] on div "Email Form" at bounding box center [364, 145] width 5 height 5
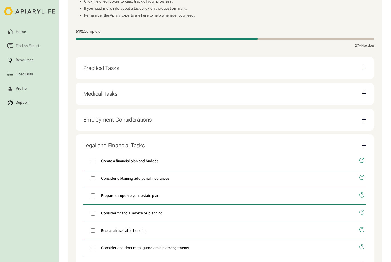
click at [365, 145] on div "Email Form" at bounding box center [364, 145] width 5 height 1
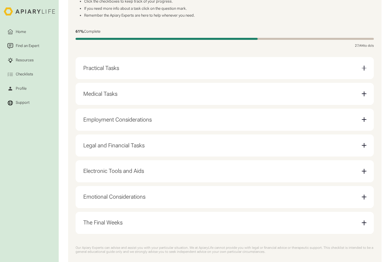
click at [365, 164] on div "Electronic Tools and Aids" at bounding box center [224, 171] width 283 height 14
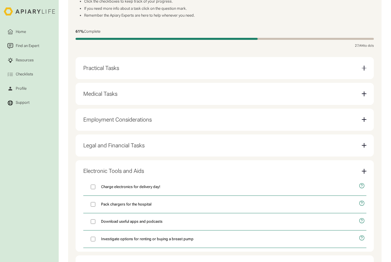
click at [366, 164] on div "Electronic Tools and Aids" at bounding box center [224, 171] width 283 height 14
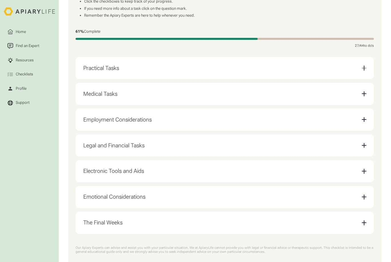
click at [364, 194] on div "Email Form" at bounding box center [364, 196] width 1 height 5
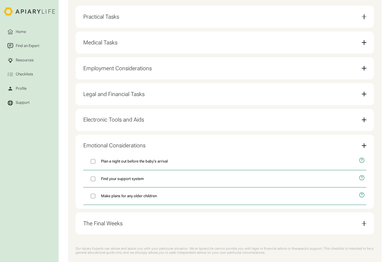
scroll to position [175, 0]
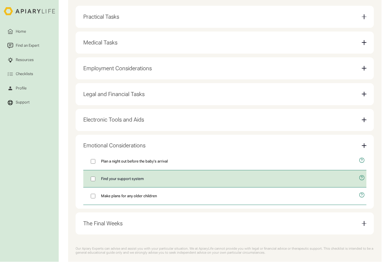
click at [98, 173] on label "Find your support system" at bounding box center [219, 178] width 272 height 17
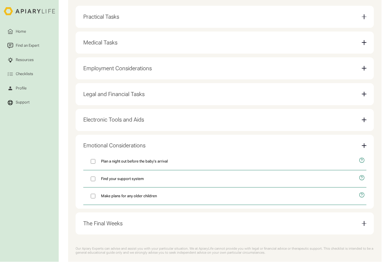
click at [366, 144] on div "Email Form" at bounding box center [364, 145] width 5 height 5
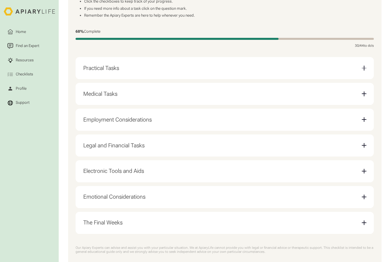
click at [315, 223] on div "The Final Weeks" at bounding box center [224, 222] width 283 height 14
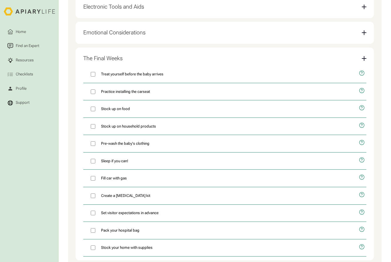
scroll to position [294, 0]
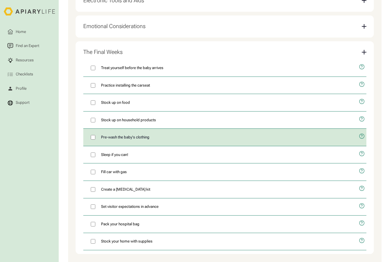
click at [96, 130] on label "Pre-wash the baby's clothing" at bounding box center [219, 137] width 272 height 17
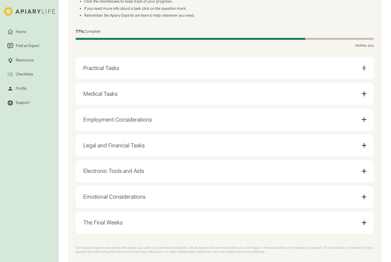
click at [360, 222] on div "The Final Weeks" at bounding box center [224, 222] width 283 height 14
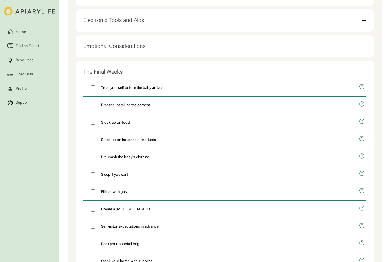
scroll to position [275, 0]
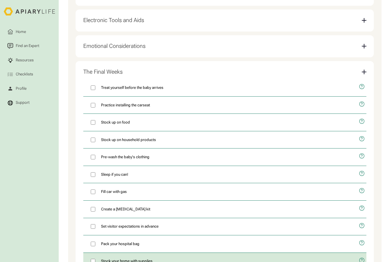
click at [363, 254] on icon "open modal" at bounding box center [362, 260] width 6 height 15
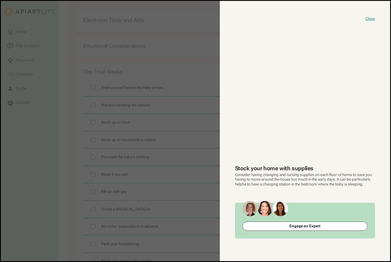
click at [184, 215] on button "close modal" at bounding box center [195, 131] width 389 height 260
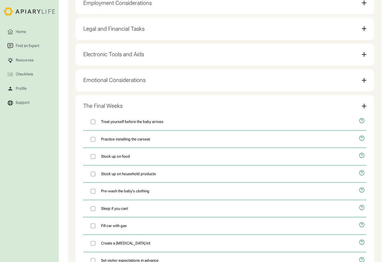
click at [364, 104] on div "Email Form" at bounding box center [364, 106] width 1 height 5
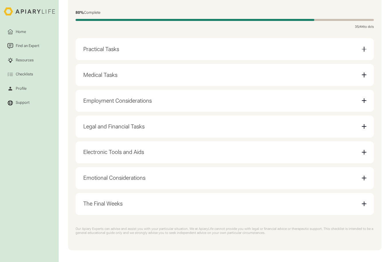
click at [362, 171] on div "Emotional Considerations" at bounding box center [224, 178] width 283 height 14
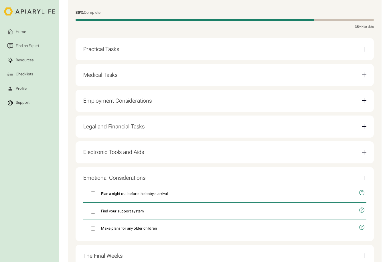
click at [366, 175] on div "Email Form" at bounding box center [364, 177] width 5 height 5
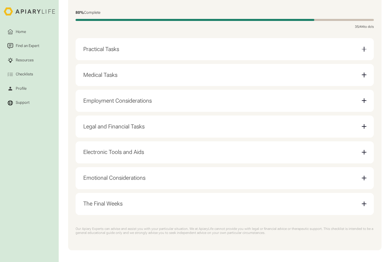
click at [366, 150] on div "Email Form" at bounding box center [364, 152] width 5 height 5
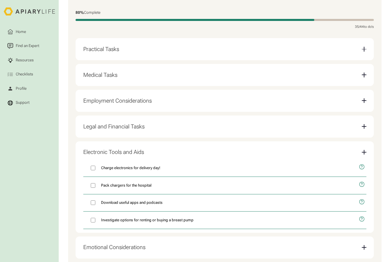
click at [366, 152] on div "Email Form" at bounding box center [364, 152] width 5 height 5
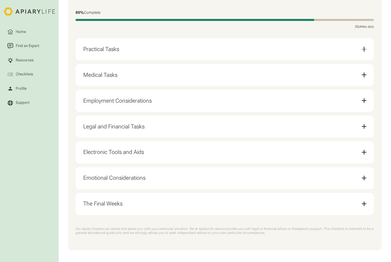
click at [362, 124] on div "Email Form" at bounding box center [364, 126] width 5 height 5
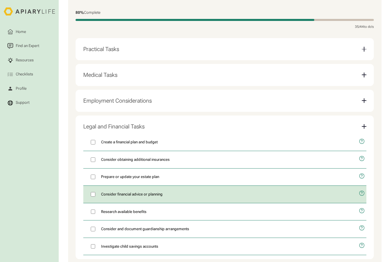
click at [363, 193] on icon "open modal" at bounding box center [362, 193] width 6 height 15
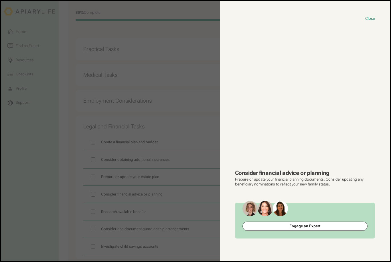
click at [64, 198] on button "close modal" at bounding box center [195, 131] width 389 height 260
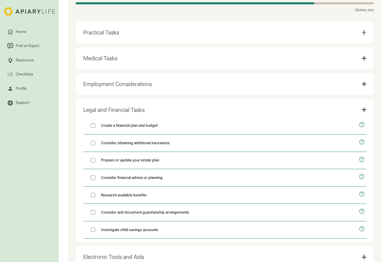
scroll to position [159, 0]
click at [366, 109] on div "Email Form" at bounding box center [364, 109] width 5 height 1
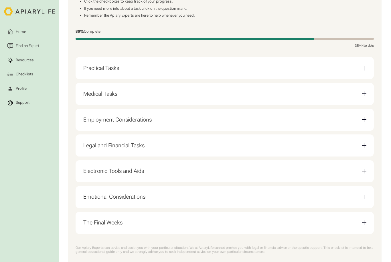
click at [365, 117] on div "Email Form" at bounding box center [364, 119] width 5 height 5
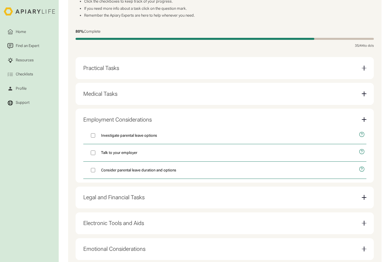
click at [365, 119] on div "Email Form" at bounding box center [364, 119] width 5 height 5
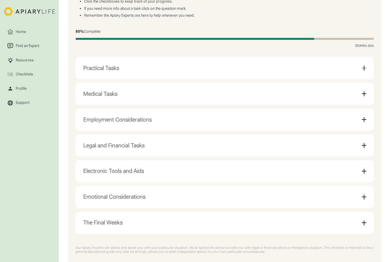
click at [365, 125] on div "Employment Considerations" at bounding box center [224, 119] width 283 height 14
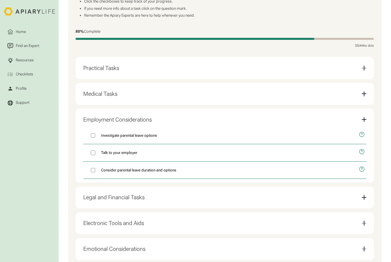
click at [365, 120] on div "Employment Considerations" at bounding box center [224, 119] width 283 height 14
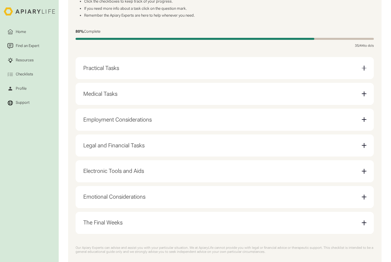
click at [361, 147] on div "Legal and Financial Tasks" at bounding box center [224, 145] width 283 height 14
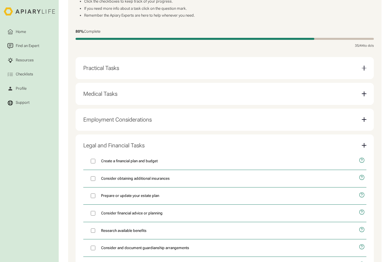
click at [366, 143] on div "Email Form" at bounding box center [364, 145] width 5 height 5
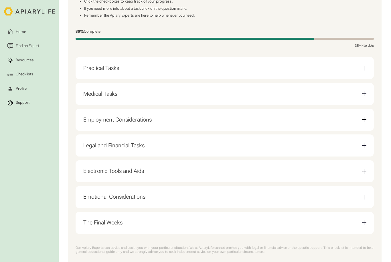
click at [363, 93] on div "Email Form" at bounding box center [364, 93] width 5 height 1
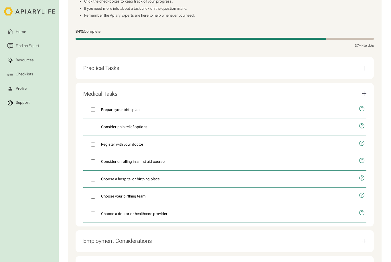
click at [366, 92] on div "Email Form" at bounding box center [364, 93] width 5 height 5
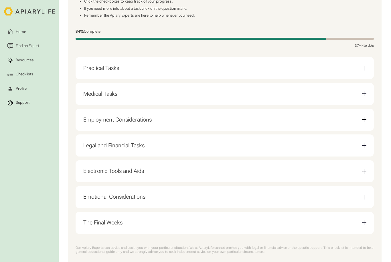
click at [366, 68] on div "Email Form" at bounding box center [364, 68] width 5 height 5
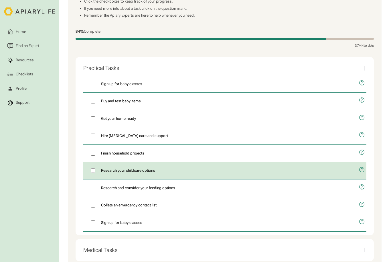
click at [363, 167] on icon "open modal" at bounding box center [362, 169] width 6 height 15
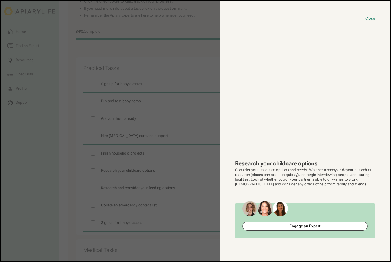
click at [57, 215] on button "close modal" at bounding box center [195, 131] width 389 height 260
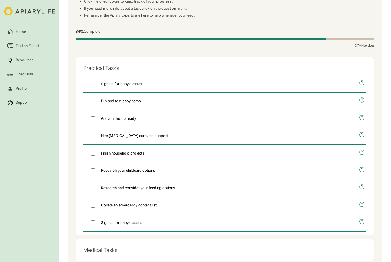
click at [372, 61] on div "Practical Tasks Sign up for baby classes Buy and test baby items Get your home …" at bounding box center [225, 146] width 298 height 178
click at [363, 68] on div "Email Form" at bounding box center [364, 68] width 5 height 1
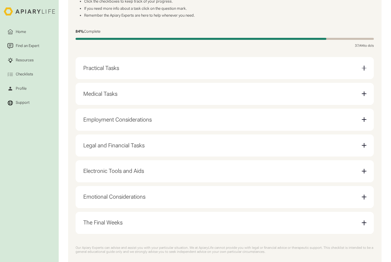
click at [386, 236] on div "Hi Ryan , our experts have created some detailed checklists of tasks to guide y…" at bounding box center [225, 72] width 332 height 393
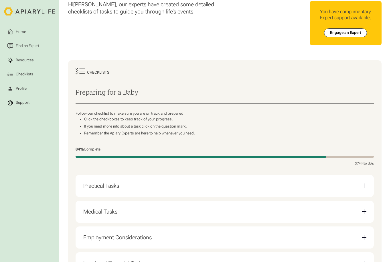
scroll to position [0, 0]
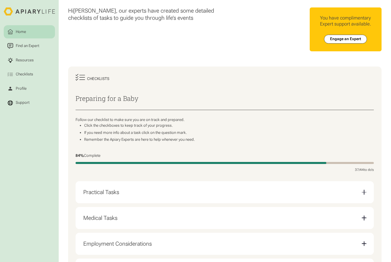
click at [28, 32] on link "Home" at bounding box center [29, 31] width 51 height 13
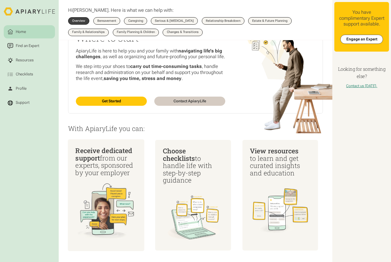
scroll to position [39, 0]
click at [117, 185] on img at bounding box center [105, 211] width 61 height 63
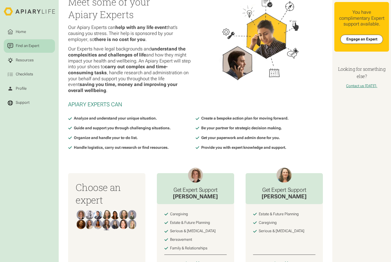
scroll to position [19, 0]
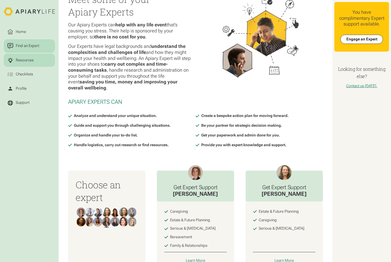
click at [21, 58] on div "Resources" at bounding box center [25, 60] width 20 height 6
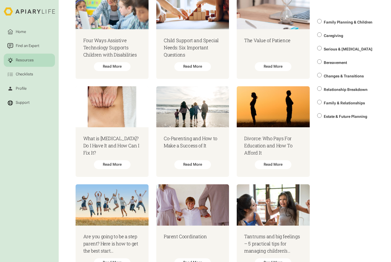
scroll to position [438, 0]
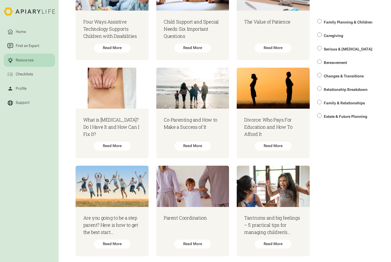
click at [321, 23] on label "Family Planning & Children" at bounding box center [345, 21] width 57 height 13
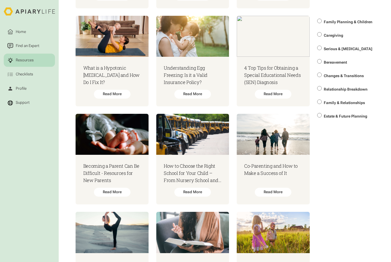
scroll to position [392, 0]
click at [109, 188] on div "Read More" at bounding box center [112, 192] width 37 height 9
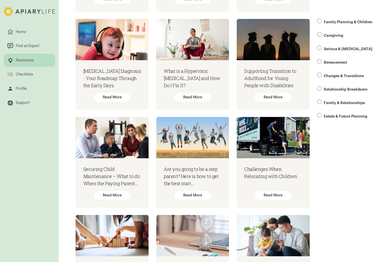
scroll to position [638, 0]
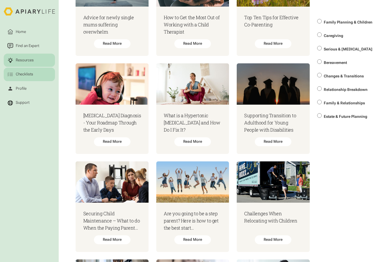
click at [35, 72] on link "Checklists" at bounding box center [29, 74] width 51 height 13
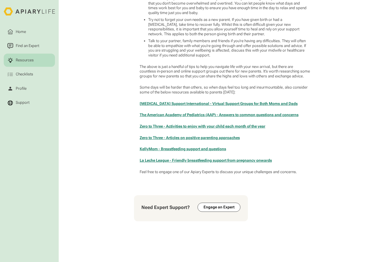
scroll to position [411, 0]
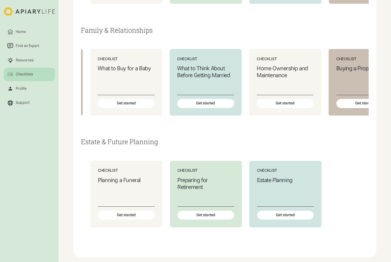
scroll to position [766, 0]
click at [286, 211] on div "Get started" at bounding box center [285, 215] width 57 height 9
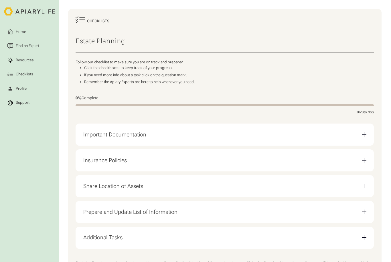
scroll to position [58, 0]
click at [217, 138] on div "Important Documentation" at bounding box center [224, 134] width 283 height 14
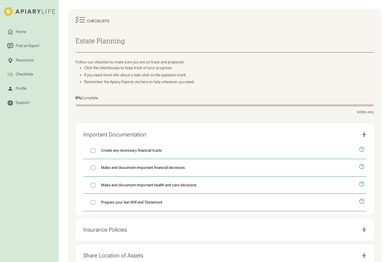
click at [363, 149] on icon "open modal" at bounding box center [362, 149] width 6 height 15
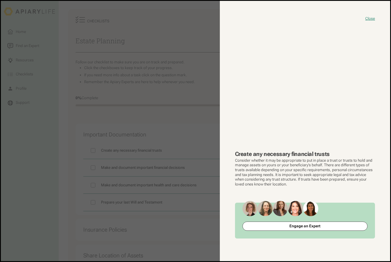
click at [141, 94] on button "close modal" at bounding box center [195, 131] width 389 height 260
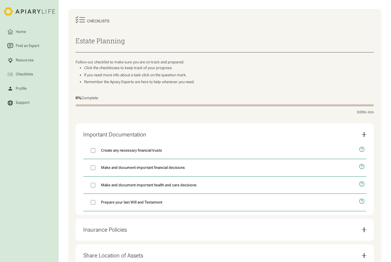
click at [362, 200] on icon "open modal" at bounding box center [361, 201] width 1 height 3
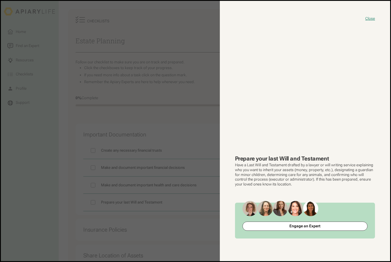
click at [194, 125] on button "close modal" at bounding box center [195, 131] width 389 height 260
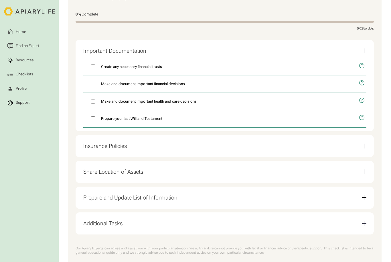
click at [190, 143] on div "Insurance Policies" at bounding box center [224, 146] width 283 height 14
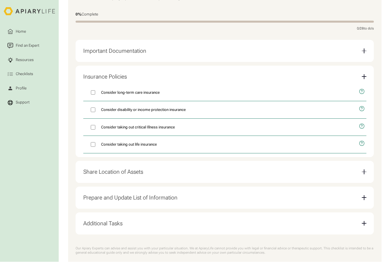
click at [195, 169] on div "Share Location of Assets" at bounding box center [224, 172] width 283 height 14
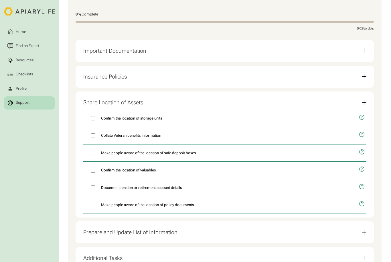
drag, startPoint x: 26, startPoint y: 31, endPoint x: 26, endPoint y: 99, distance: 68.1
click at [26, 31] on div "Home" at bounding box center [21, 32] width 12 height 6
